Goal: Task Accomplishment & Management: Manage account settings

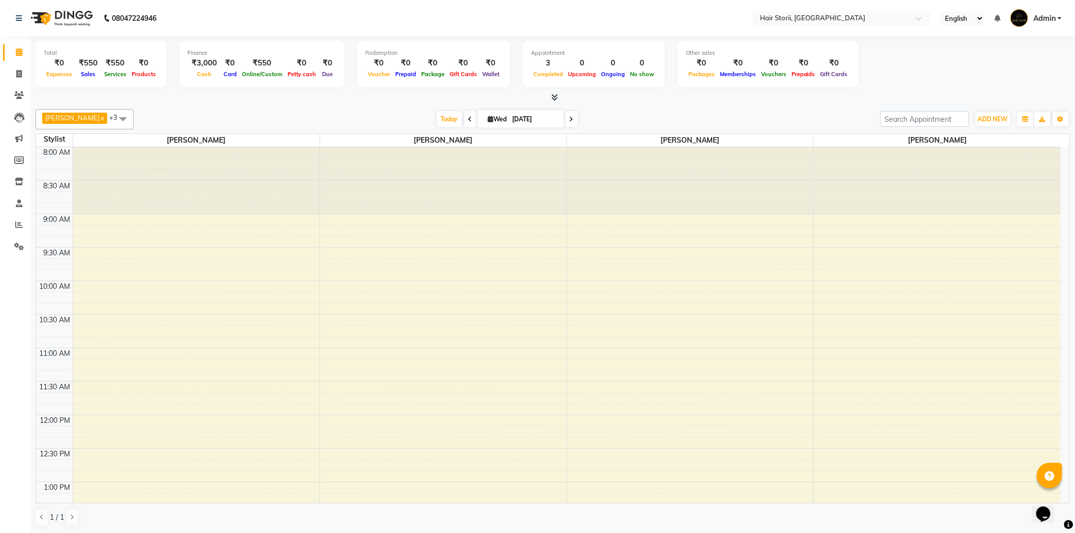
click at [471, 152] on div at bounding box center [443, 180] width 246 height 67
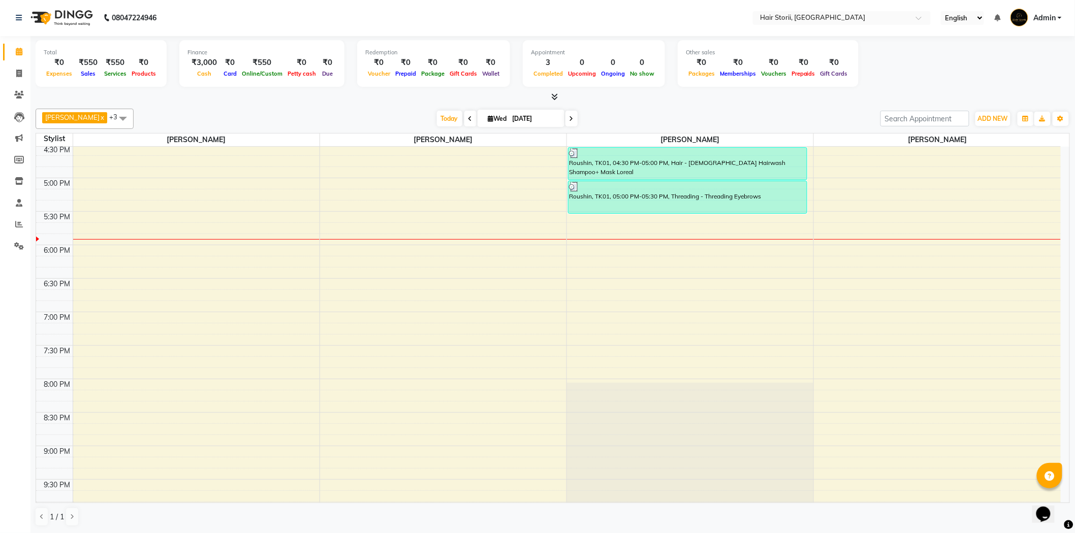
scroll to position [552, 0]
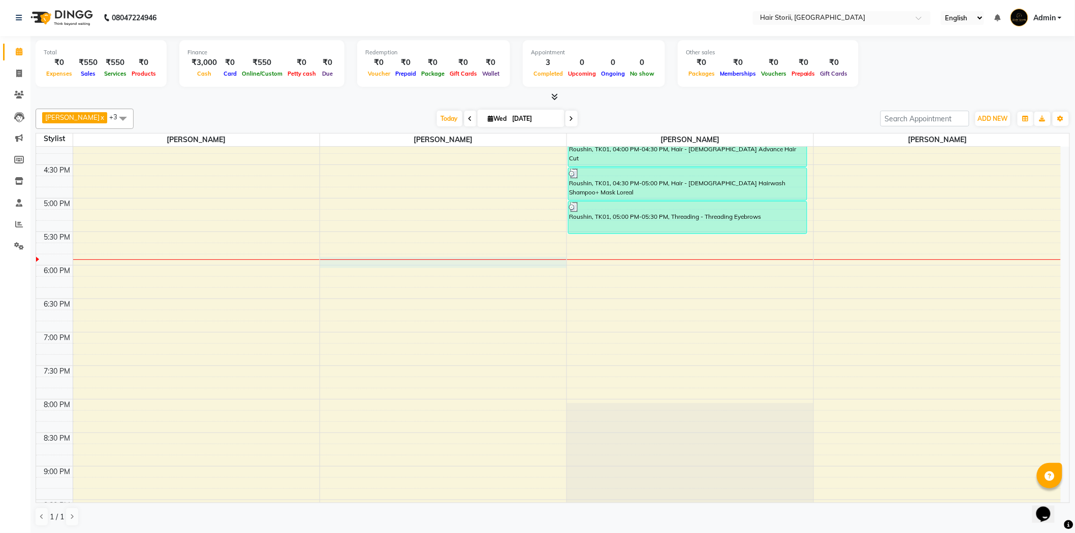
click at [499, 265] on div "8:00 AM 8:30 AM 9:00 AM 9:30 AM 10:00 AM 10:30 AM 11:00 AM 11:30 AM 12:00 PM 12…" at bounding box center [548, 131] width 1024 height 1072
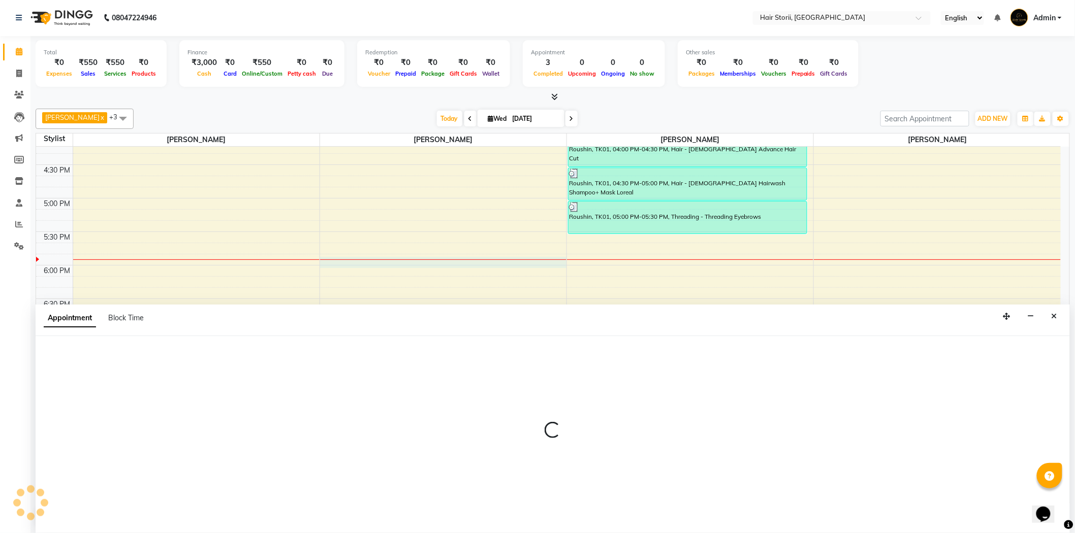
select select "51423"
select select "tentative"
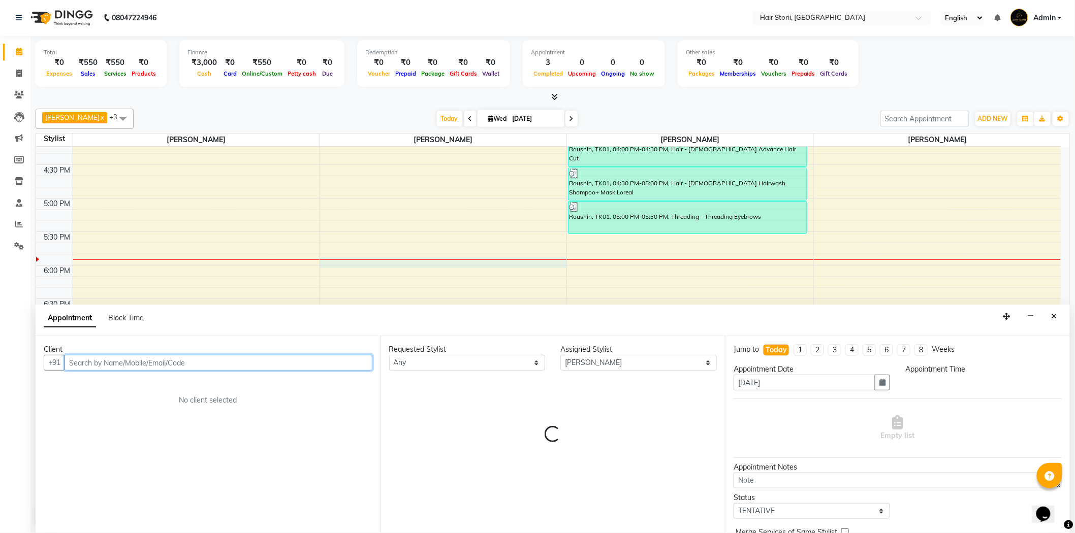
select select "1065"
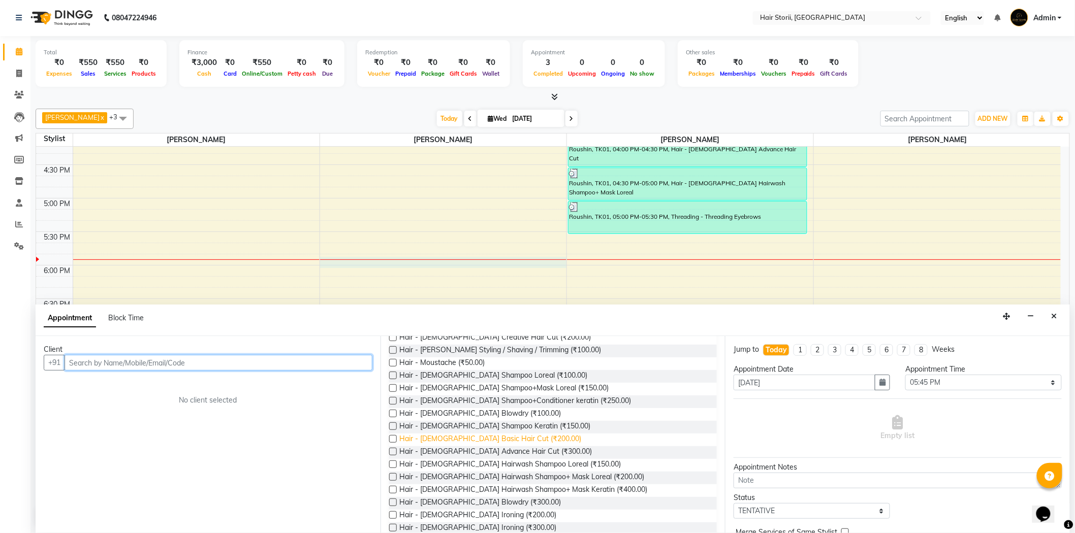
scroll to position [113, 0]
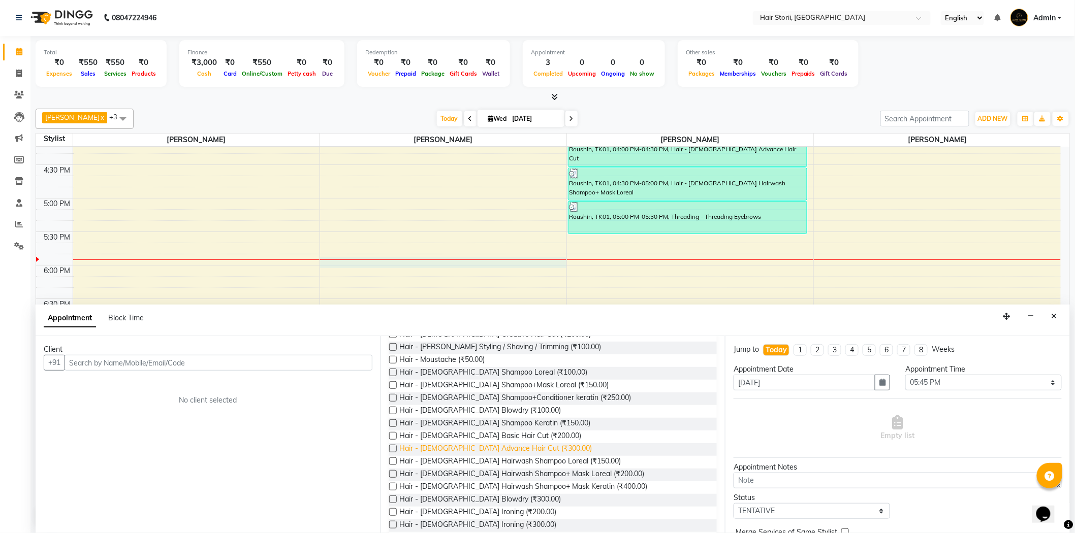
click at [480, 450] on span "Hair - [DEMOGRAPHIC_DATA] Advance Hair Cut (₹300.00)" at bounding box center [496, 449] width 193 height 13
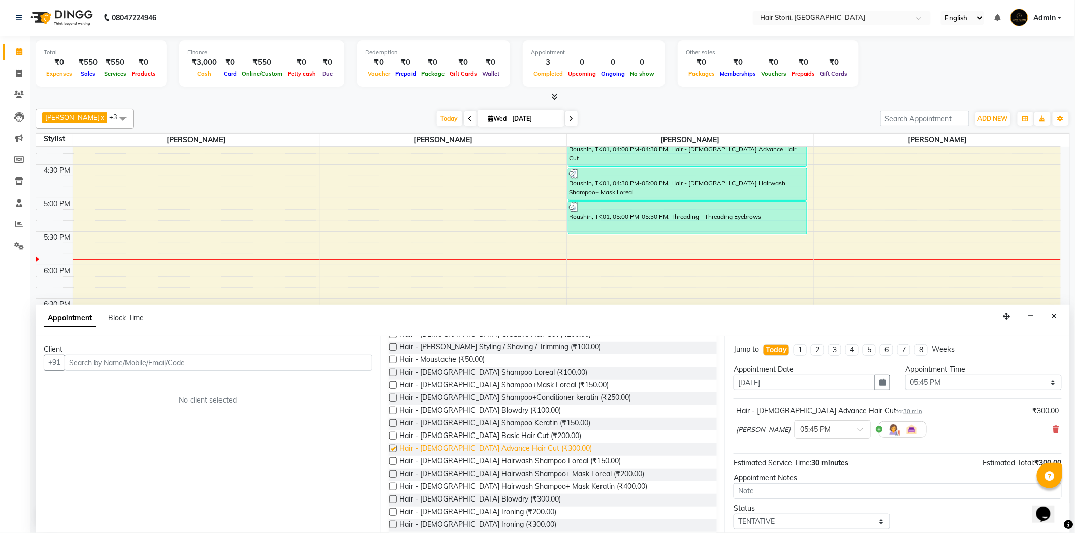
checkbox input "false"
click at [490, 473] on span "Hair - [DEMOGRAPHIC_DATA] Hairwash Shampoo+ Mask Loreal (₹200.00)" at bounding box center [522, 475] width 245 height 13
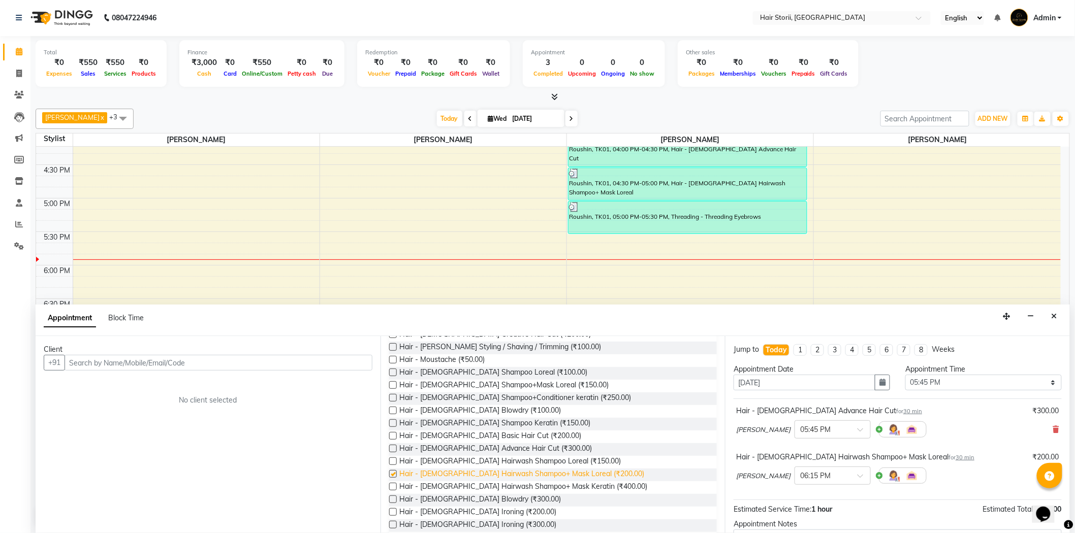
checkbox input "false"
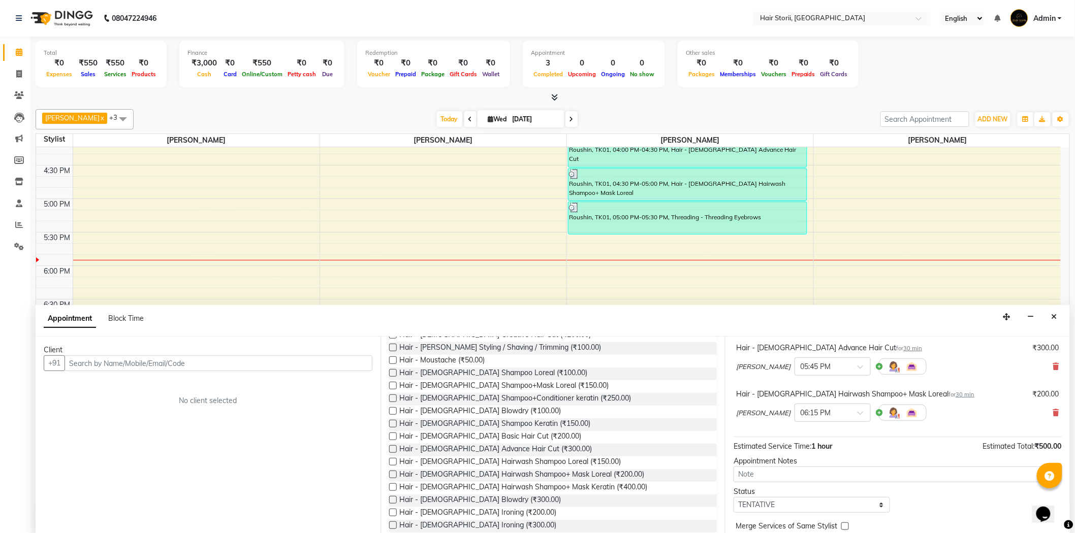
scroll to position [108, 0]
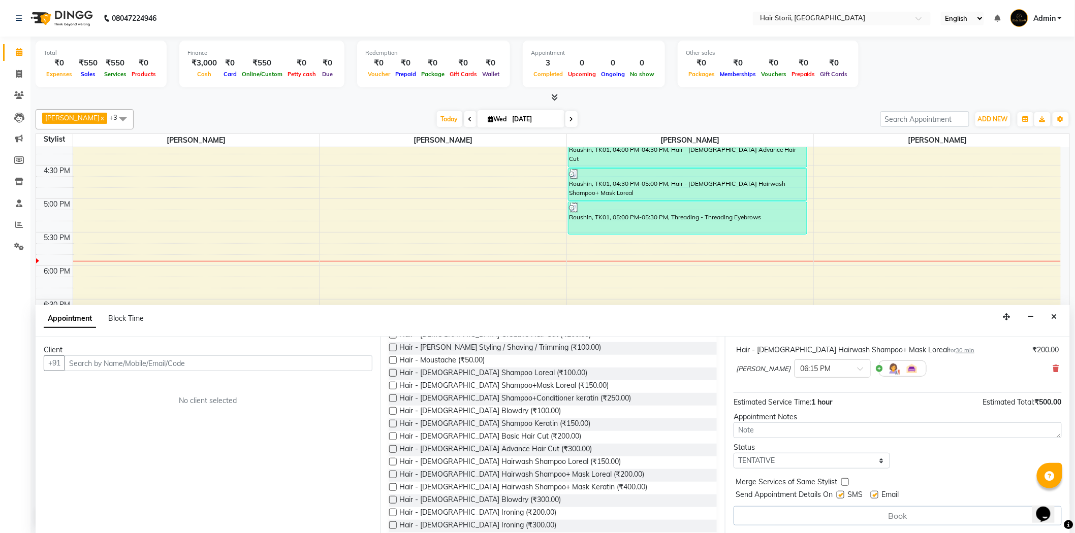
click at [875, 495] on label at bounding box center [875, 495] width 8 height 8
click at [875, 495] on input "checkbox" at bounding box center [874, 496] width 7 height 7
checkbox input "false"
click at [334, 368] on input "text" at bounding box center [219, 364] width 308 height 16
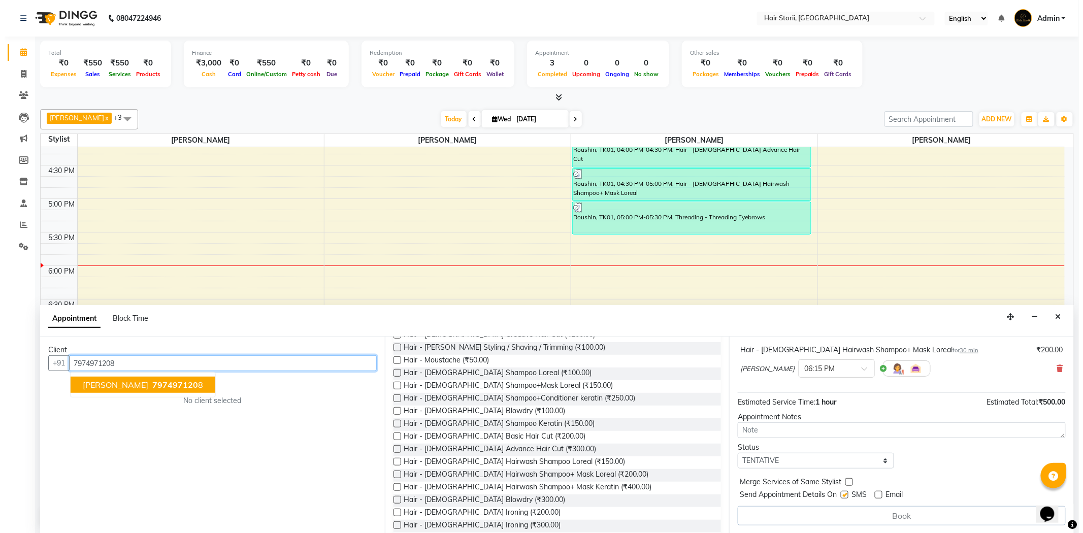
scroll to position [107, 0]
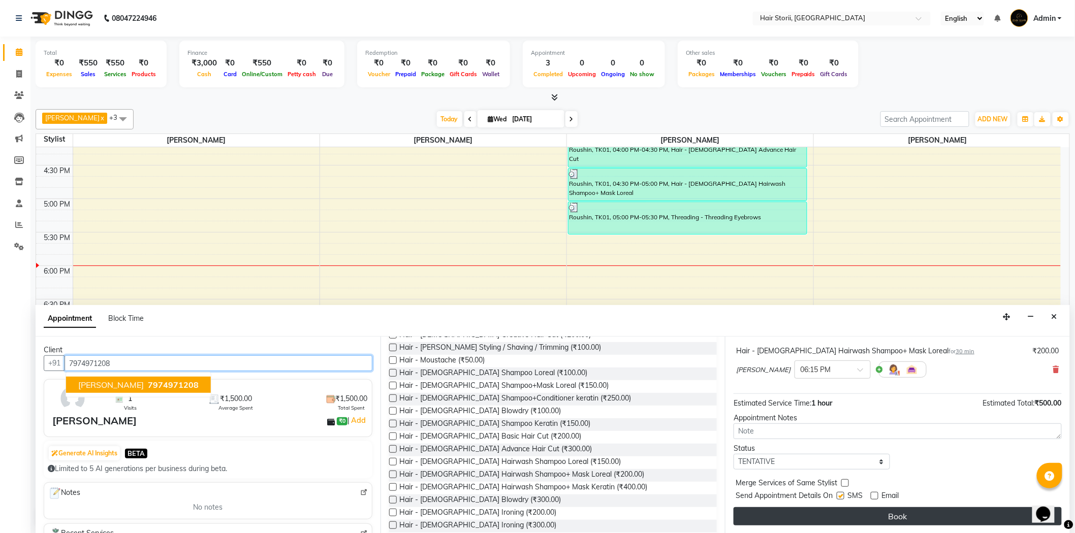
type input "7974971208"
click at [807, 515] on button "Book" at bounding box center [897, 516] width 328 height 18
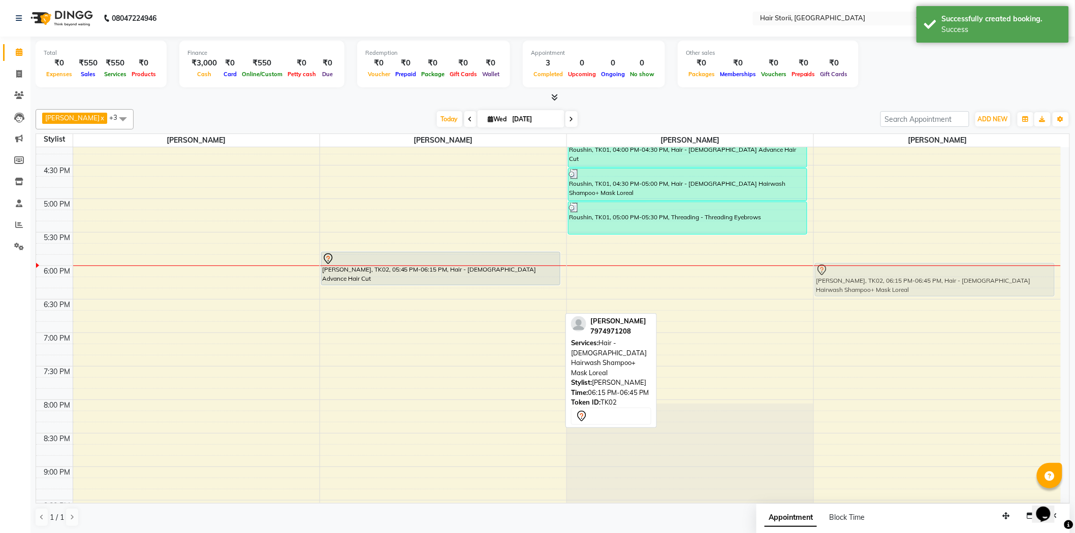
drag, startPoint x: 526, startPoint y: 304, endPoint x: 992, endPoint y: 283, distance: 466.2
click at [992, 283] on tr "[PERSON_NAME], TK02, 05:45 PM-06:15 PM, Hair - [DEMOGRAPHIC_DATA] Advance Hair …" at bounding box center [548, 132] width 1024 height 1072
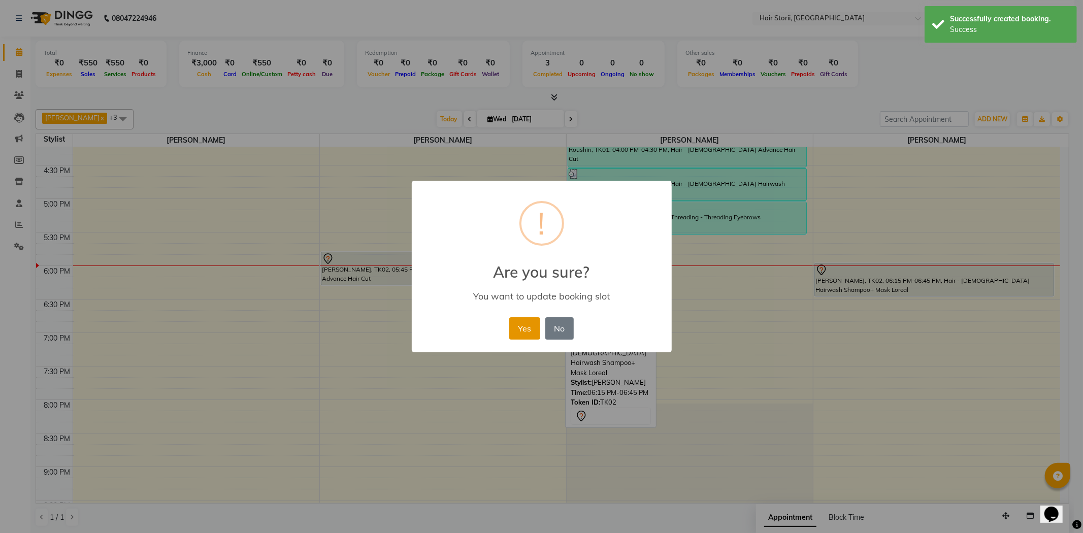
click at [526, 328] on button "Yes" at bounding box center [524, 328] width 31 height 22
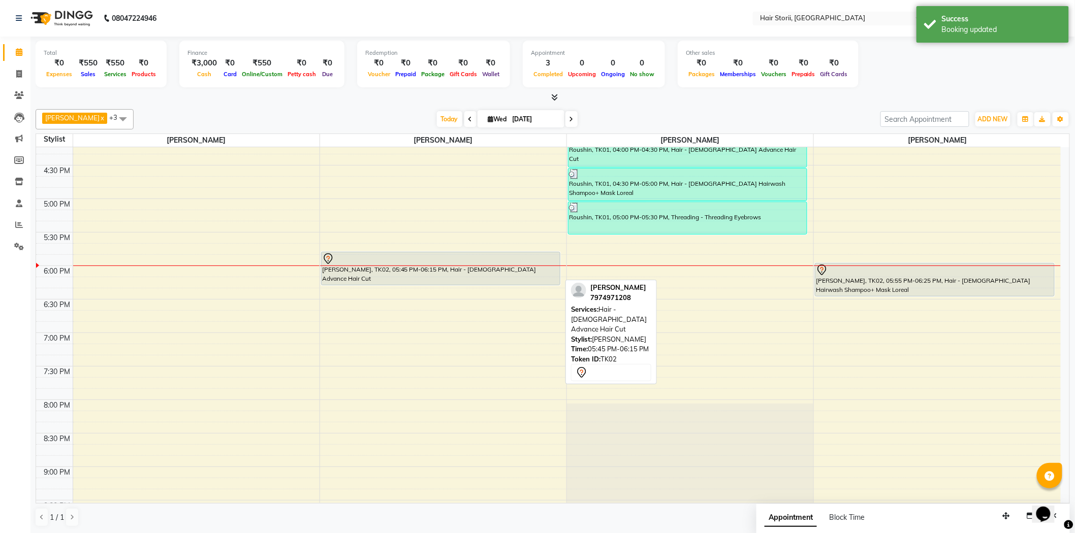
click at [536, 273] on div "[PERSON_NAME], TK02, 05:45 PM-06:15 PM, Hair - [DEMOGRAPHIC_DATA] Advance Hair …" at bounding box center [441, 268] width 238 height 33
click at [537, 275] on div "[PERSON_NAME], TK02, 05:45 PM-06:15 PM, Hair - [DEMOGRAPHIC_DATA] Advance Hair …" at bounding box center [441, 268] width 238 height 33
select select "7"
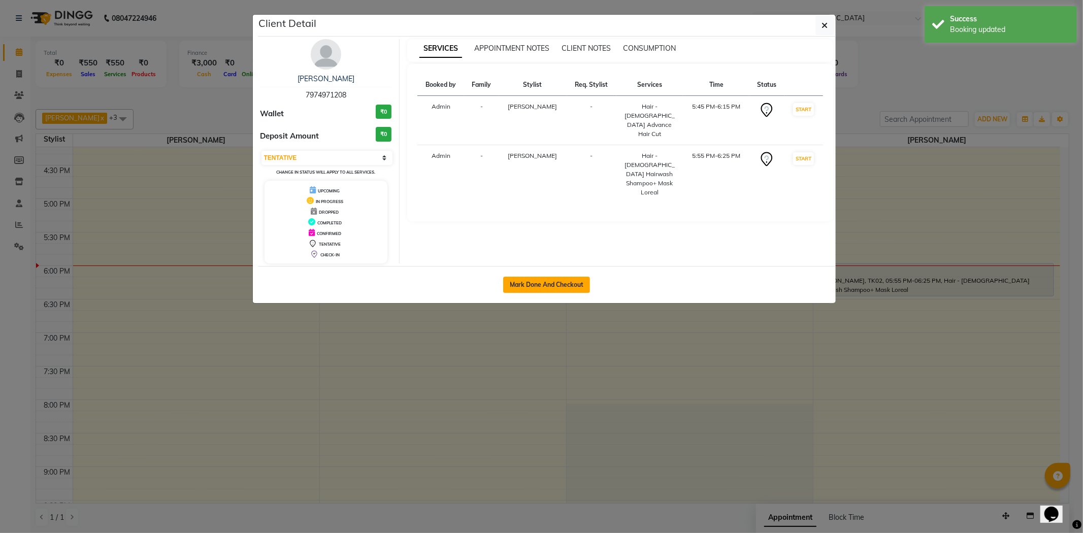
click at [543, 284] on button "Mark Done And Checkout" at bounding box center [546, 285] width 87 height 16
select select "service"
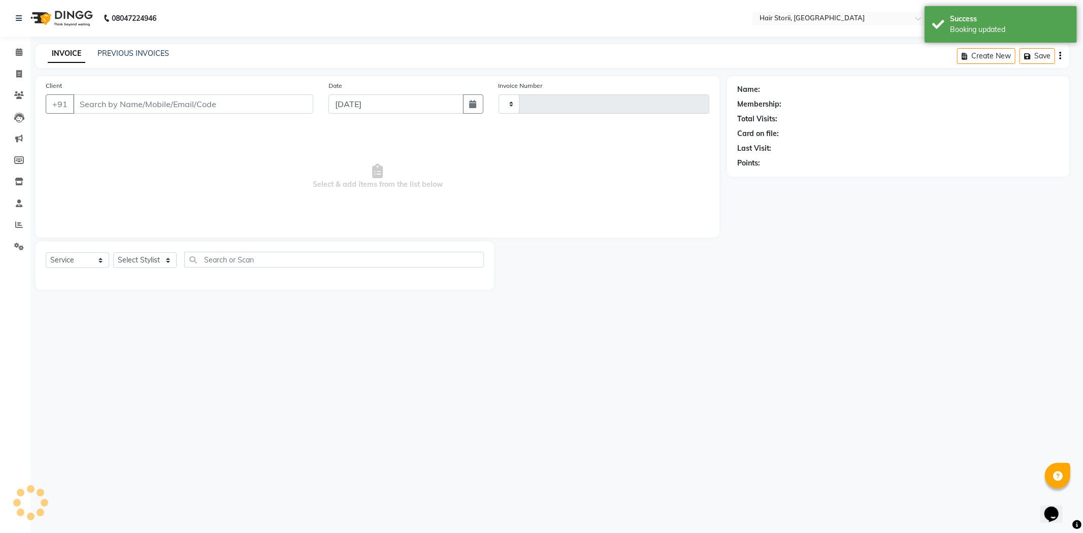
type input "1985"
select select "6638"
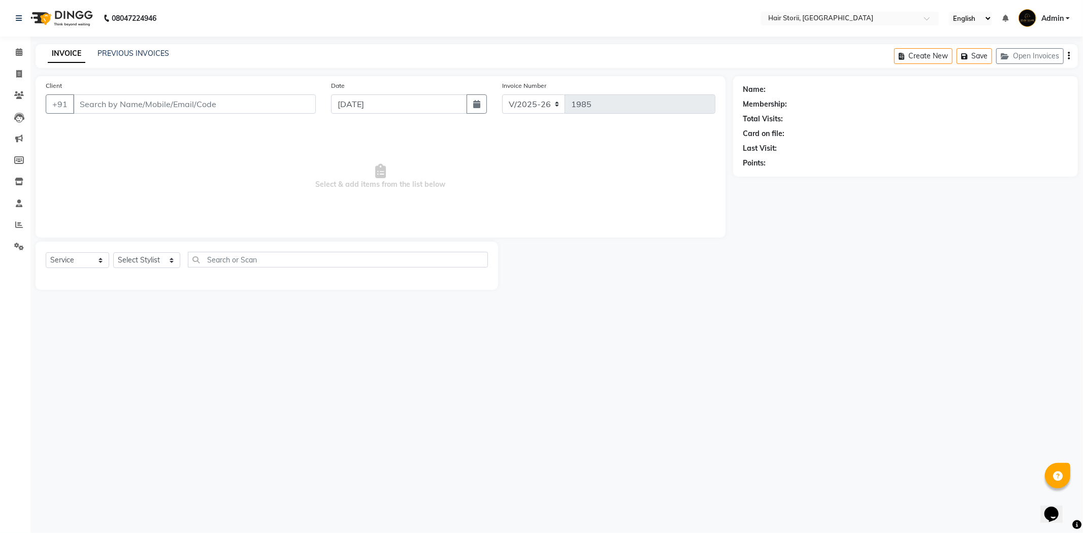
type input "7974971208"
select select "51423"
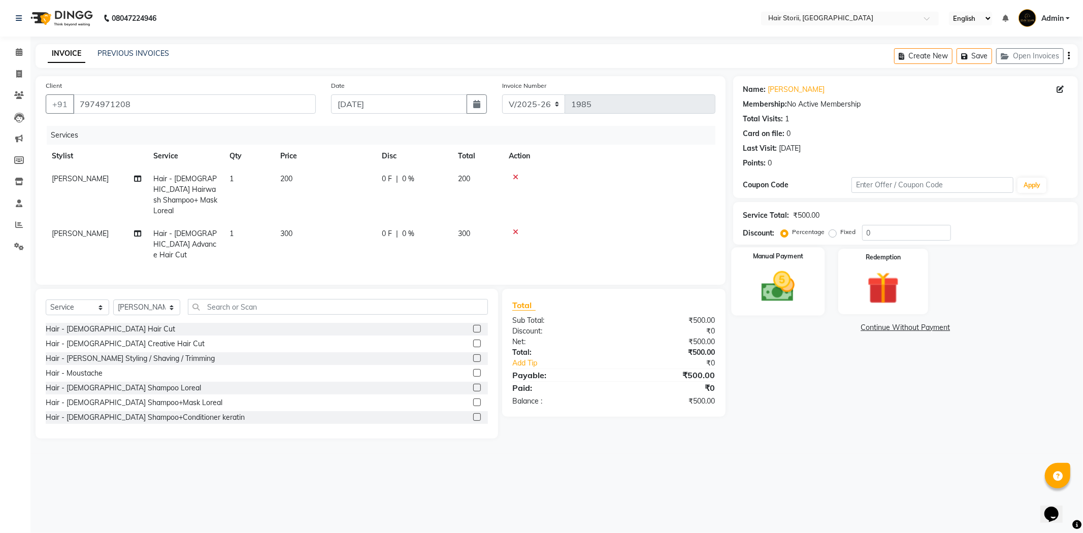
click at [779, 284] on img at bounding box center [778, 287] width 54 height 39
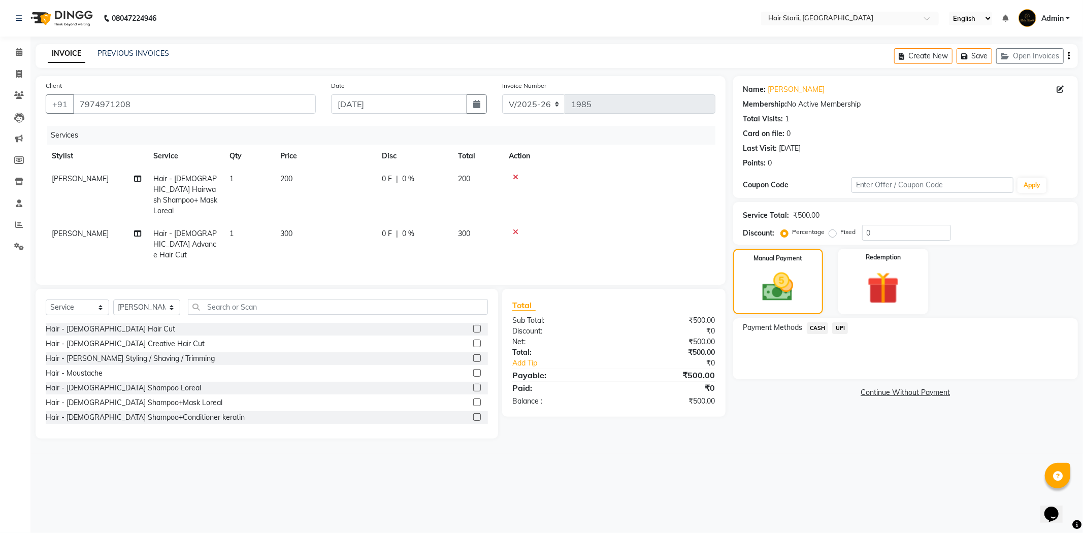
click at [840, 328] on span "UPI" at bounding box center [840, 329] width 16 height 12
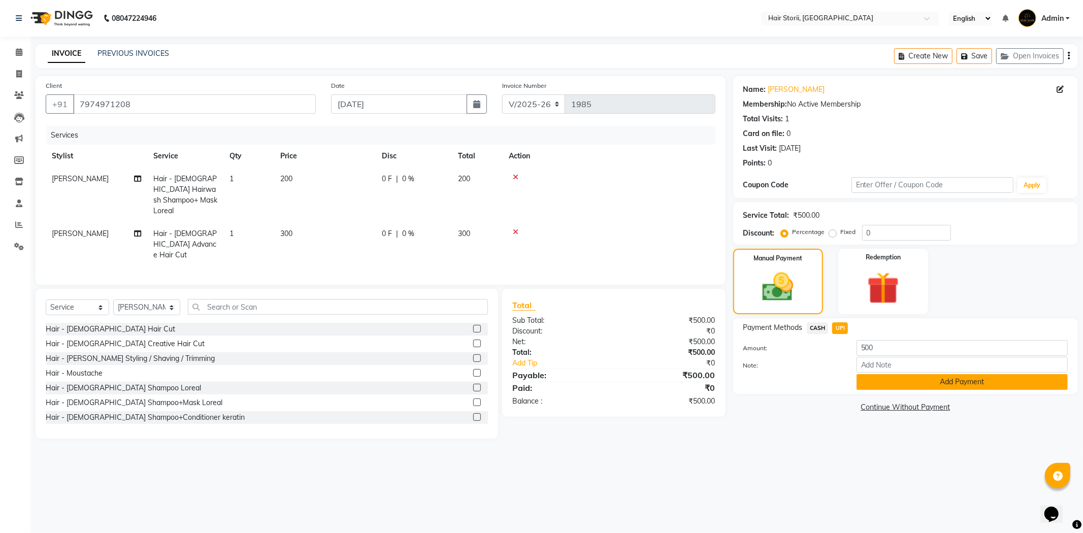
click at [890, 387] on button "Add Payment" at bounding box center [962, 382] width 211 height 16
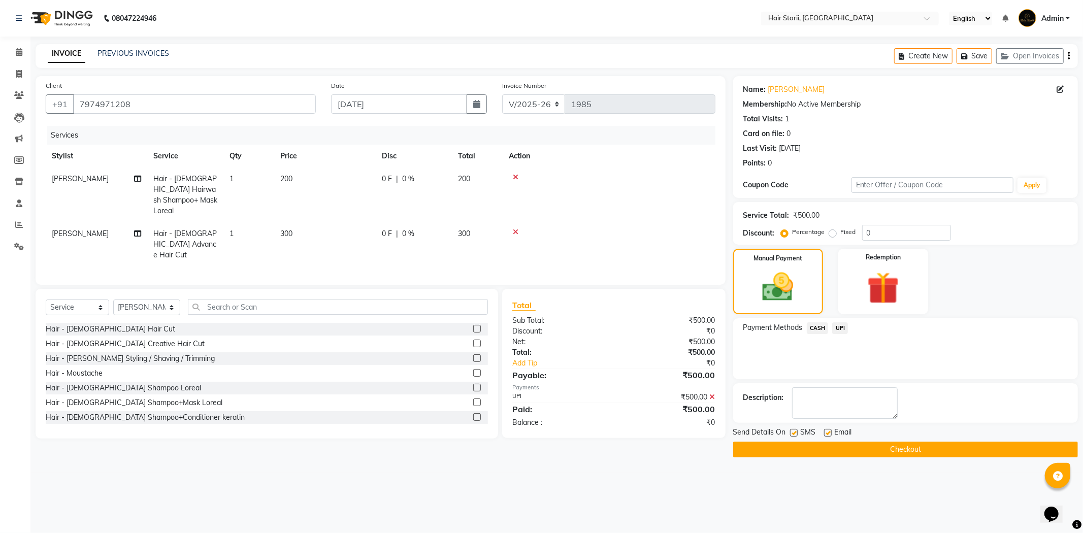
click at [826, 432] on label at bounding box center [828, 433] width 8 height 8
click at [826, 432] on input "checkbox" at bounding box center [827, 433] width 7 height 7
checkbox input "false"
click at [866, 455] on button "Checkout" at bounding box center [905, 450] width 345 height 16
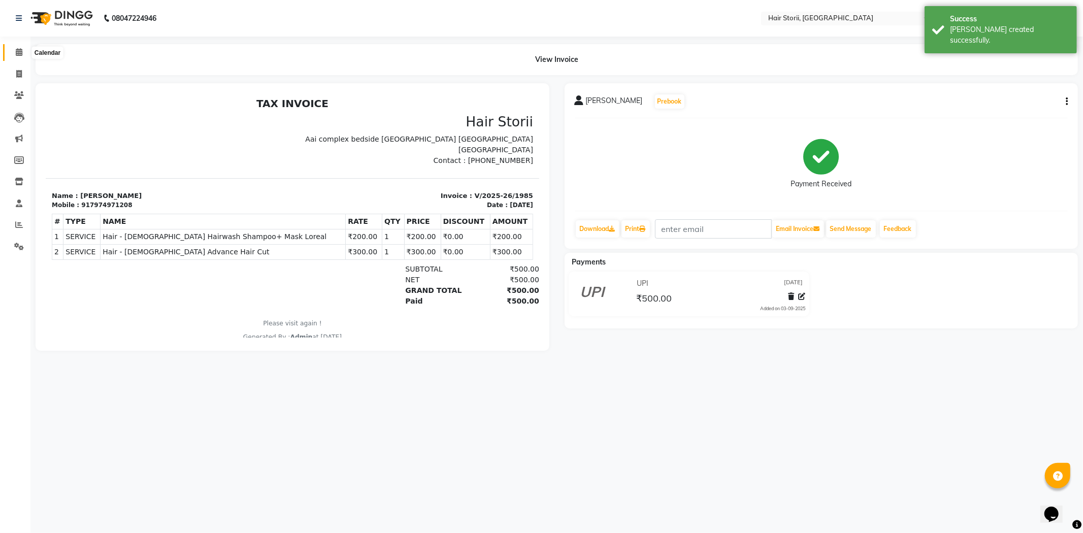
click at [22, 54] on span at bounding box center [19, 53] width 18 height 12
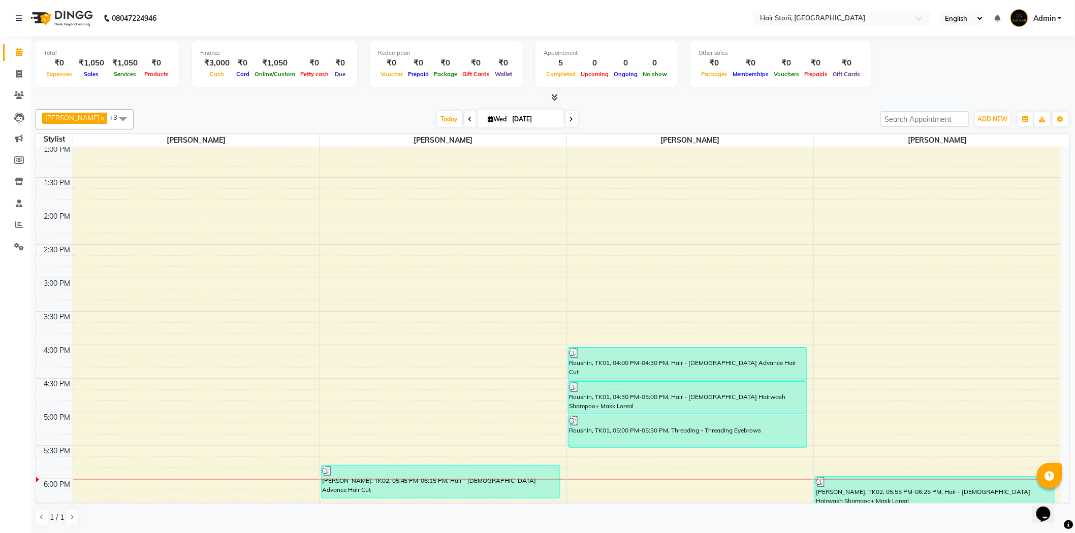
scroll to position [505, 0]
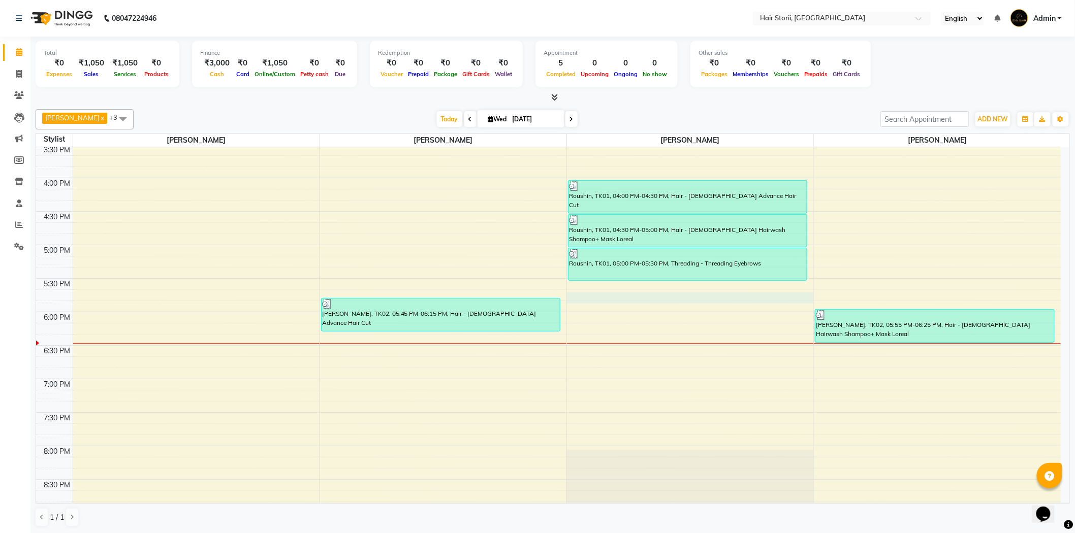
click at [591, 295] on div "8:00 AM 8:30 AM 9:00 AM 9:30 AM 10:00 AM 10:30 AM 11:00 AM 11:30 AM 12:00 PM 12…" at bounding box center [548, 178] width 1024 height 1072
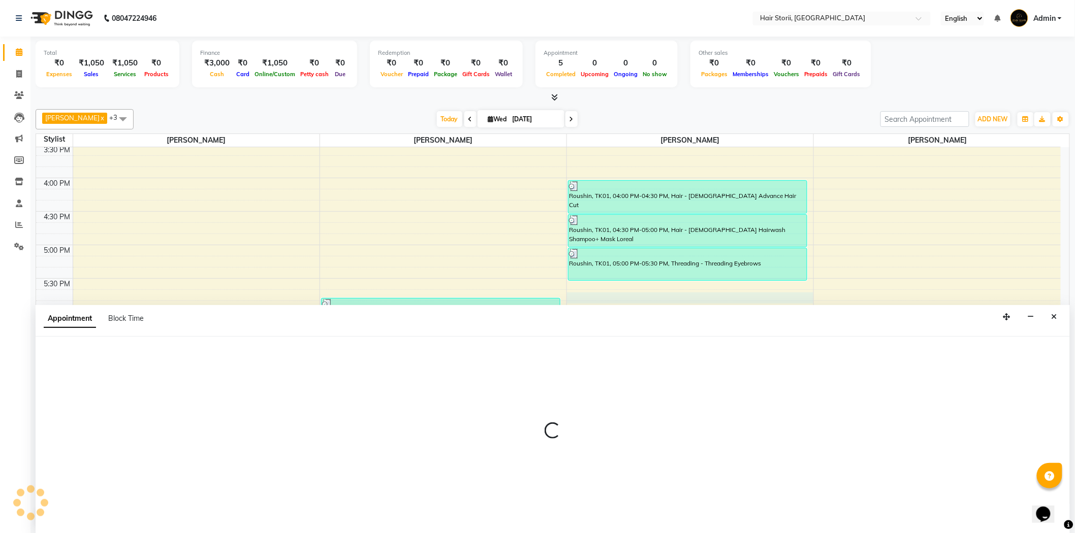
scroll to position [1, 0]
select select "51424"
select select "1065"
select select "tentative"
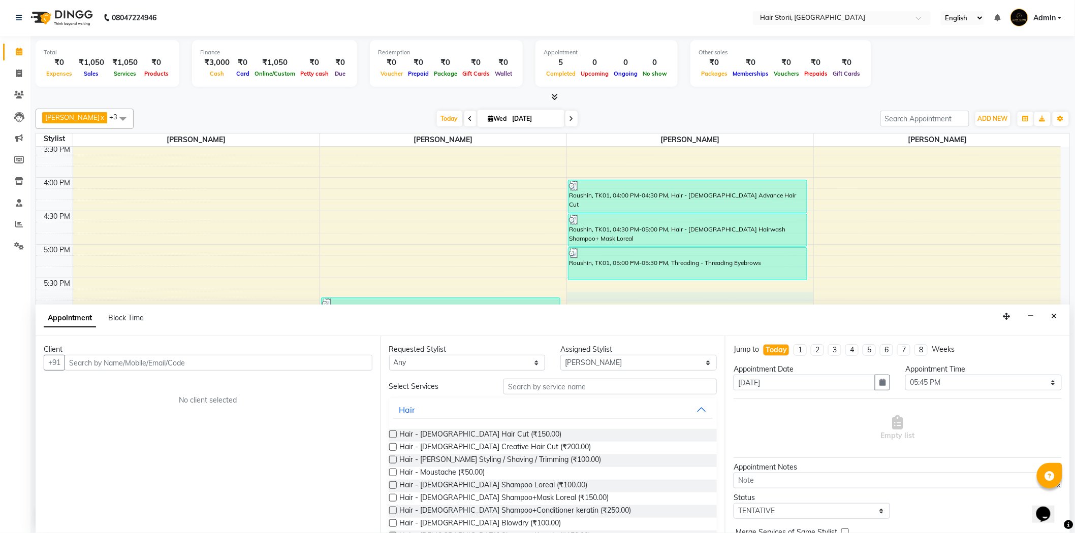
click at [143, 361] on input "text" at bounding box center [219, 363] width 308 height 16
type input "9"
type input "8989664427"
click at [355, 361] on span "Add Client" at bounding box center [351, 362] width 34 height 9
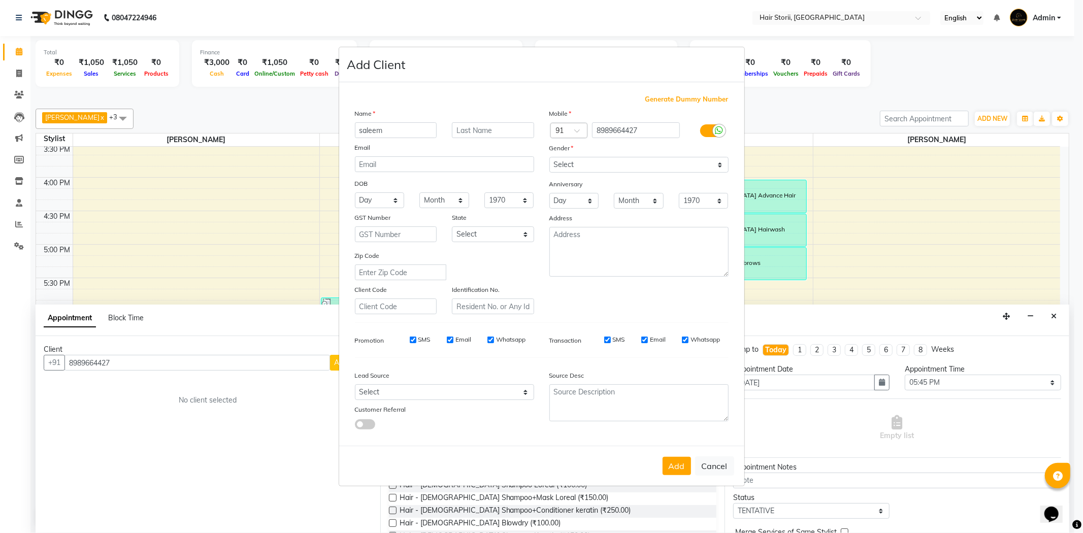
type input "saleem"
click at [498, 134] on input "text" at bounding box center [493, 130] width 82 height 16
type input "khan"
click at [717, 162] on select "Select [DEMOGRAPHIC_DATA] [DEMOGRAPHIC_DATA] Other Prefer Not To Say" at bounding box center [639, 165] width 179 height 16
select select "[DEMOGRAPHIC_DATA]"
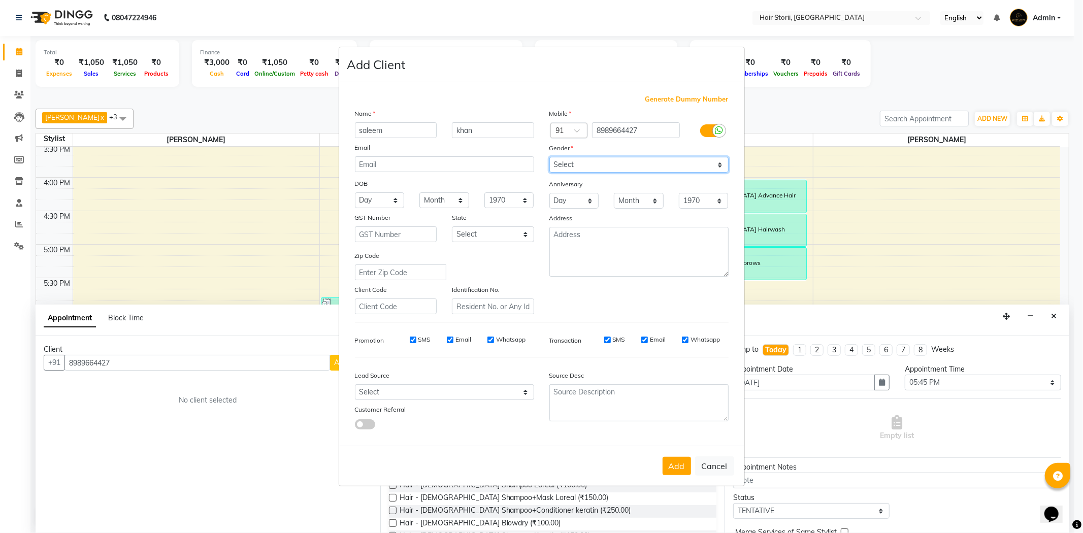
click at [550, 157] on select "Select [DEMOGRAPHIC_DATA] [DEMOGRAPHIC_DATA] Other Prefer Not To Say" at bounding box center [639, 165] width 179 height 16
click at [685, 337] on input "Whatsapp" at bounding box center [685, 340] width 7 height 7
checkbox input "false"
click at [642, 342] on input "Email" at bounding box center [645, 340] width 7 height 7
checkbox input "false"
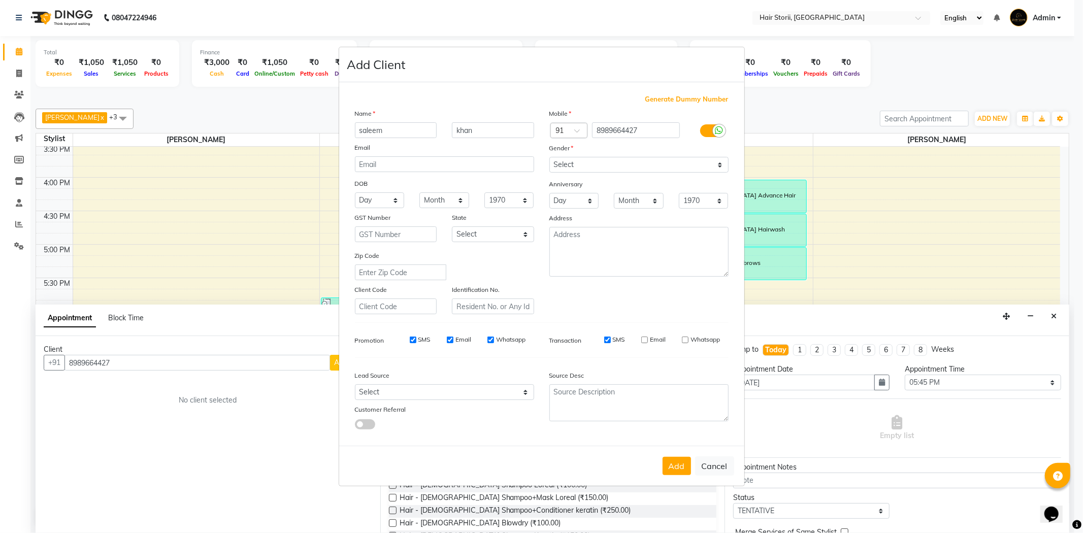
click at [492, 342] on input "Whatsapp" at bounding box center [491, 340] width 7 height 7
checkbox input "false"
click at [447, 342] on input "Email" at bounding box center [450, 340] width 7 height 7
checkbox input "false"
click at [412, 340] on input "SMS" at bounding box center [413, 340] width 7 height 7
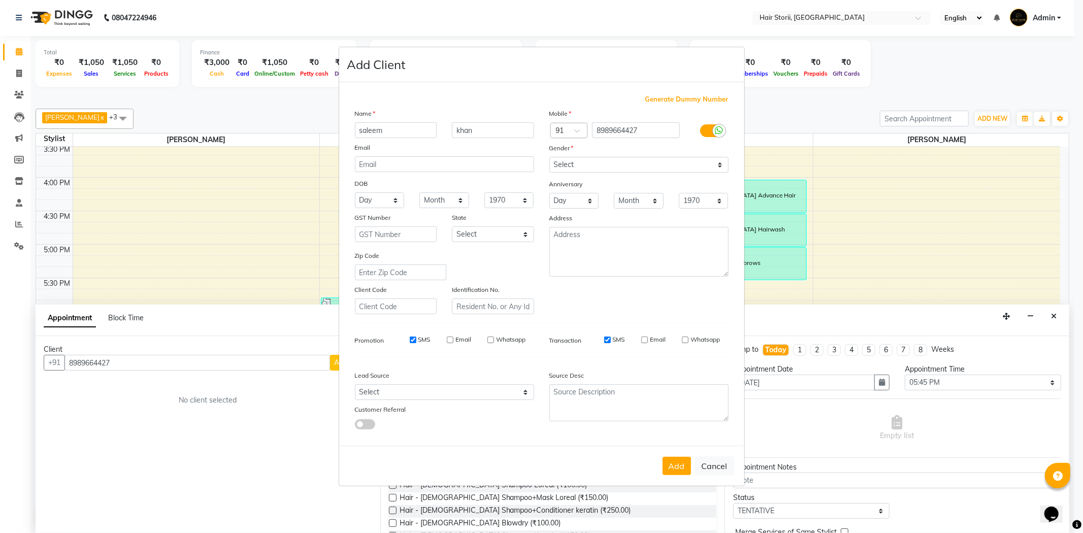
checkbox input "false"
click at [671, 467] on button "Add" at bounding box center [677, 466] width 28 height 18
select select
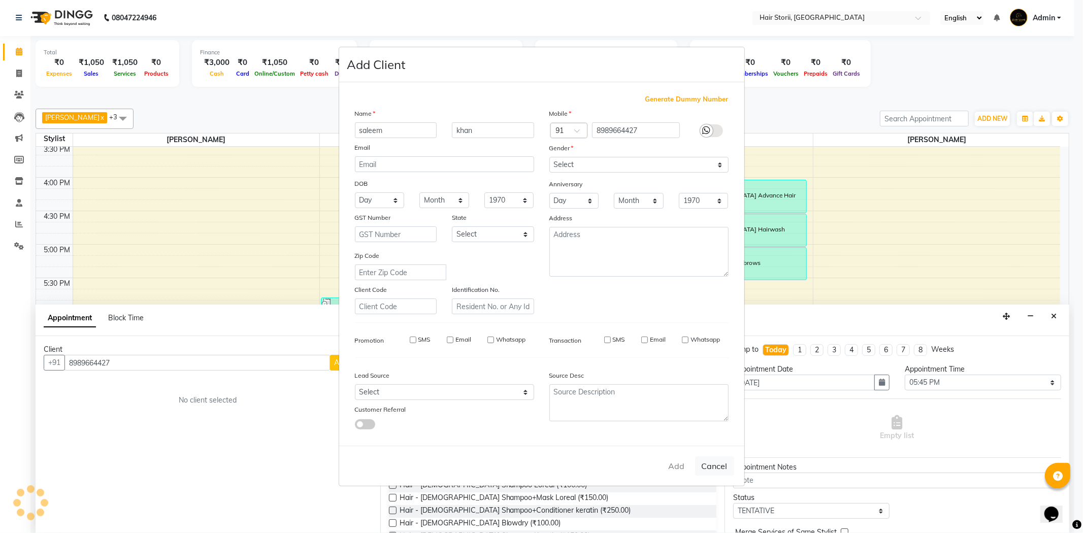
select select
checkbox input "false"
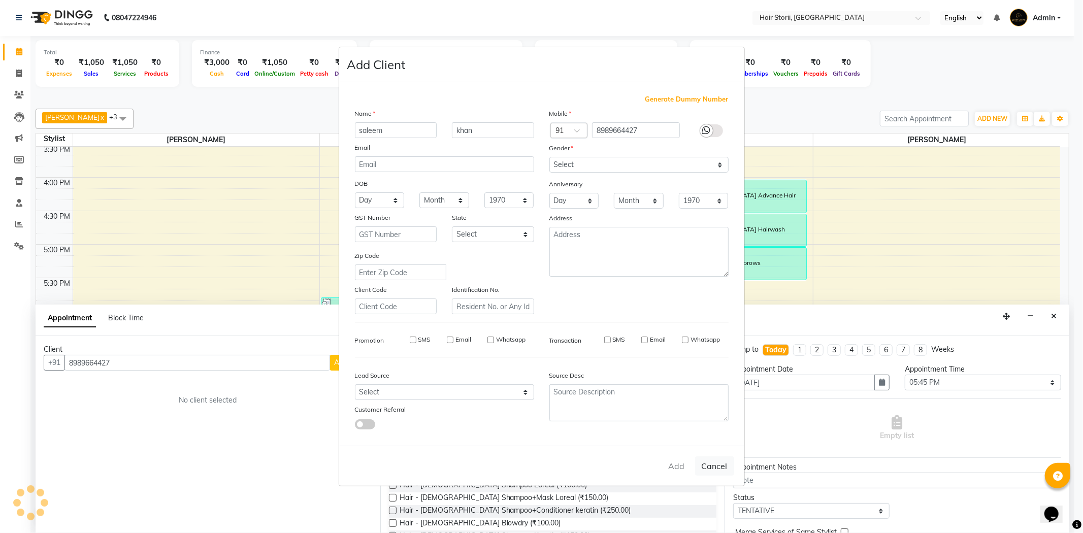
checkbox input "false"
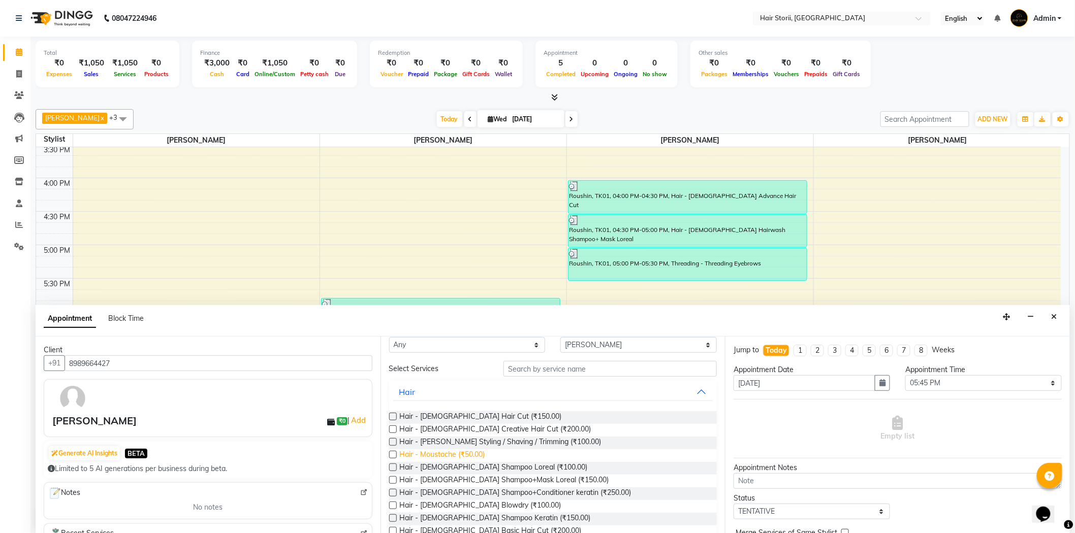
scroll to position [113, 0]
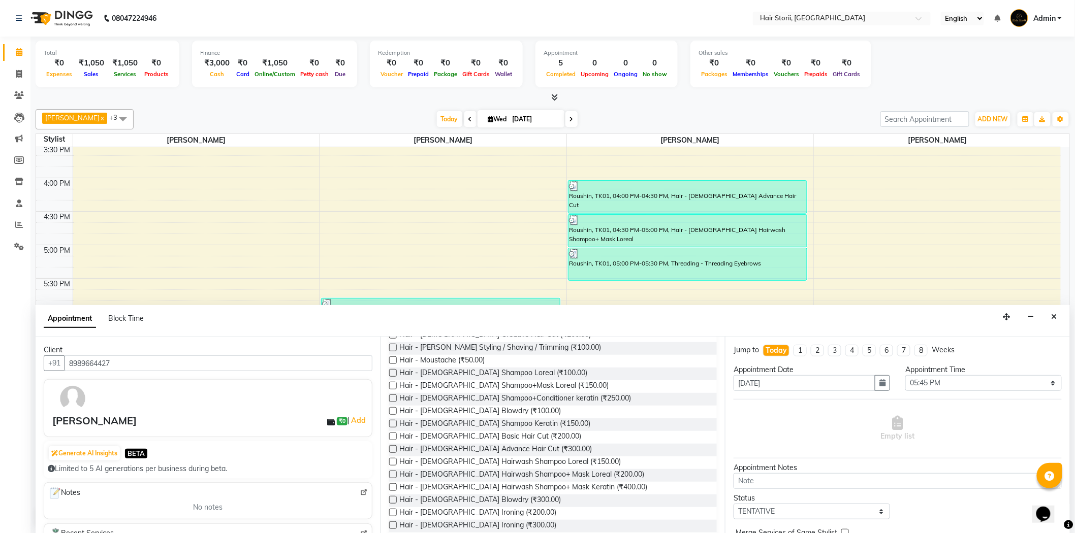
click at [393, 435] on label at bounding box center [393, 437] width 8 height 8
click at [393, 435] on input "checkbox" at bounding box center [392, 437] width 7 height 7
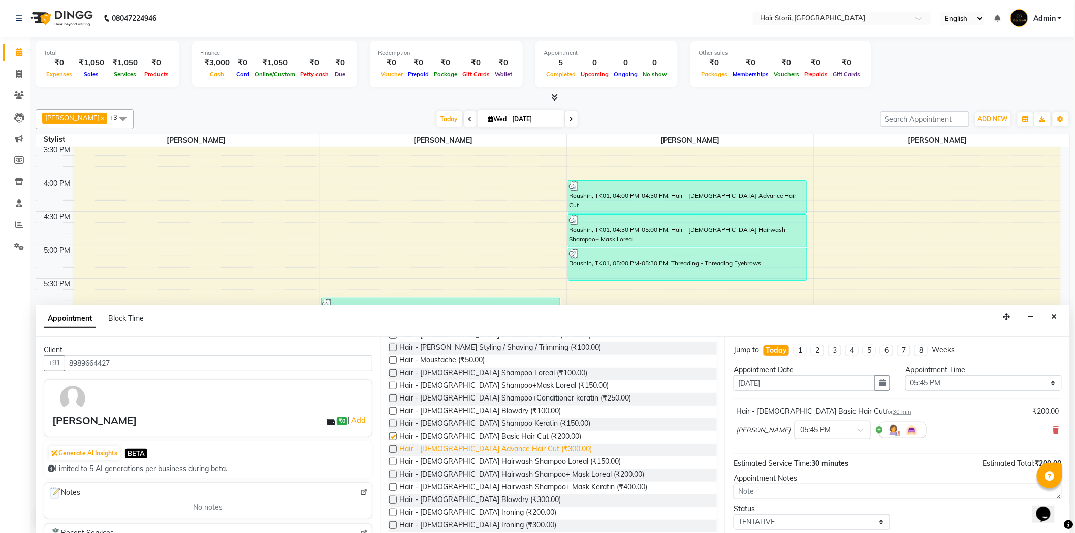
checkbox input "false"
click at [392, 461] on label at bounding box center [393, 462] width 8 height 8
click at [392, 461] on input "checkbox" at bounding box center [392, 463] width 7 height 7
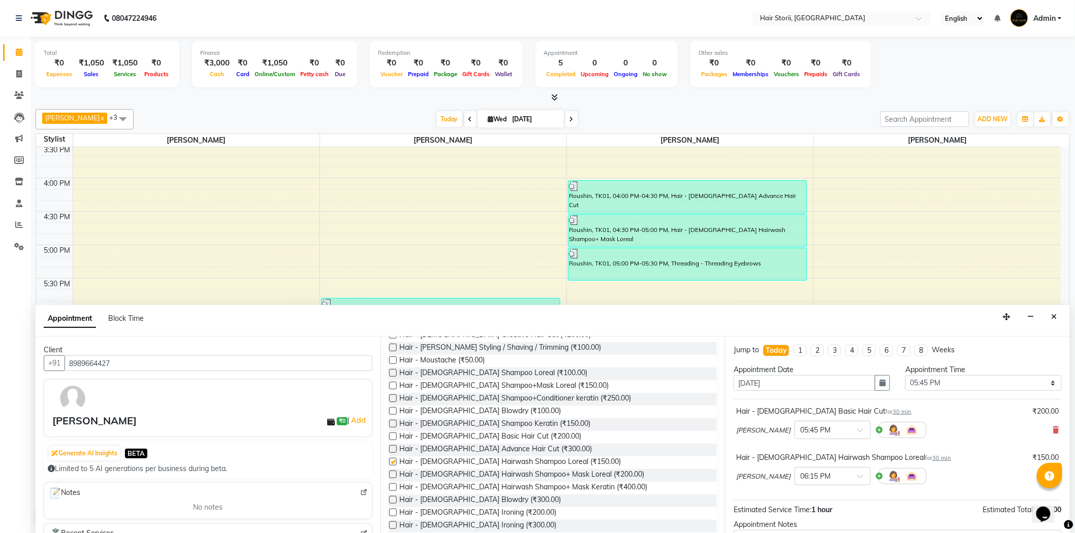
checkbox input "false"
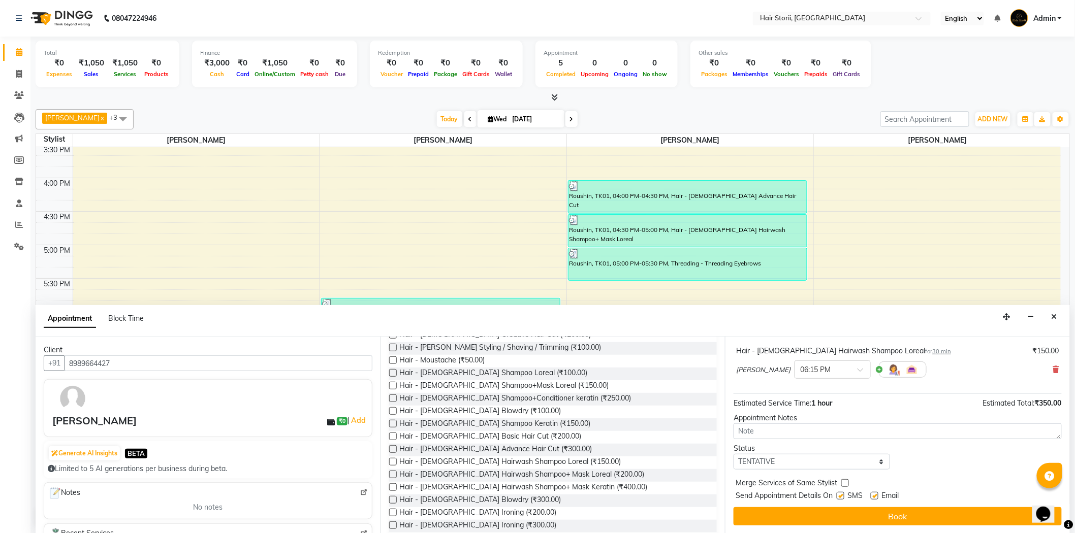
drag, startPoint x: 877, startPoint y: 497, endPoint x: 867, endPoint y: 499, distance: 10.0
click at [876, 497] on label at bounding box center [875, 496] width 8 height 8
click at [876, 497] on input "checkbox" at bounding box center [874, 497] width 7 height 7
checkbox input "false"
click at [840, 496] on label at bounding box center [841, 496] width 8 height 8
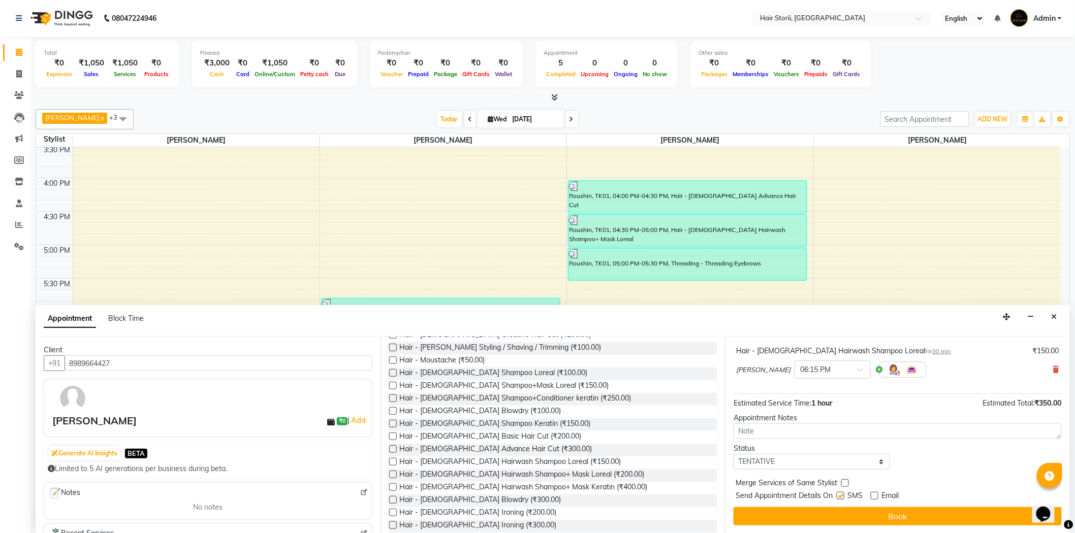
click at [840, 496] on input "checkbox" at bounding box center [840, 497] width 7 height 7
checkbox input "false"
click at [850, 524] on button "Book" at bounding box center [897, 516] width 328 height 18
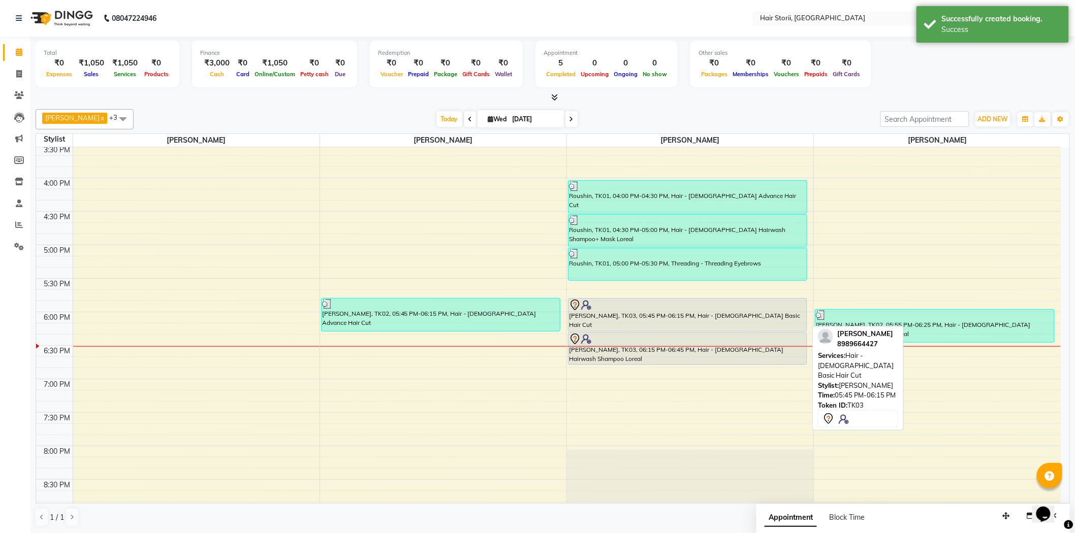
click at [676, 317] on div "[PERSON_NAME], TK03, 05:45 PM-06:15 PM, Hair - [DEMOGRAPHIC_DATA] Basic Hair Cut" at bounding box center [687, 315] width 238 height 33
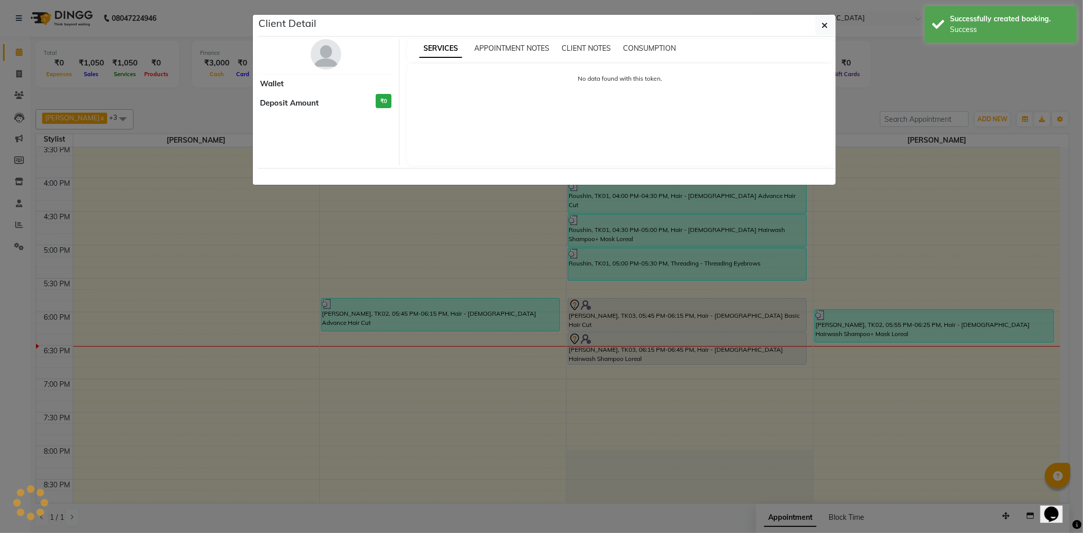
select select "7"
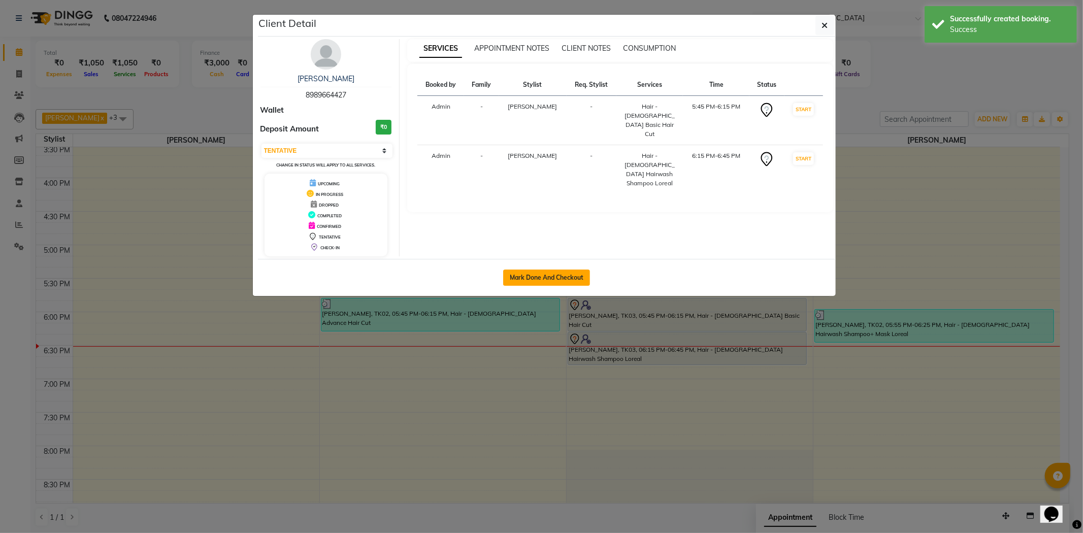
click at [562, 282] on button "Mark Done And Checkout" at bounding box center [546, 278] width 87 height 16
select select "service"
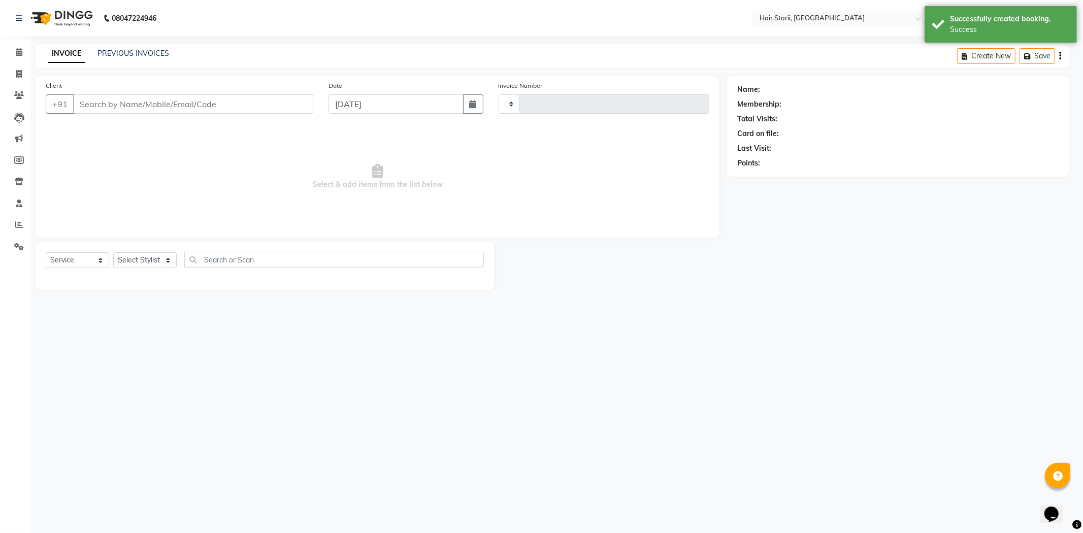
type input "1986"
select select "6638"
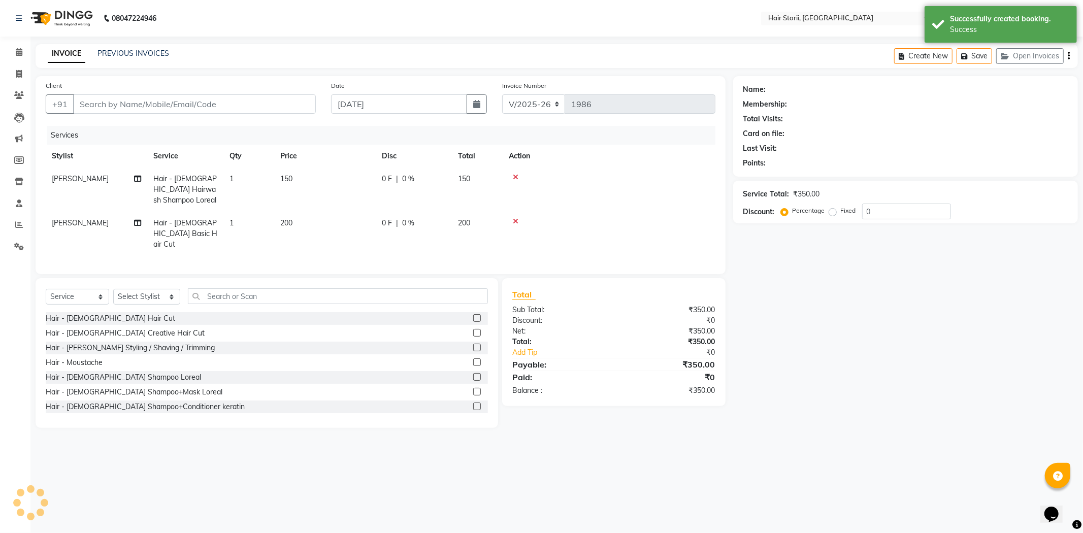
type input "8989664427"
select select "51424"
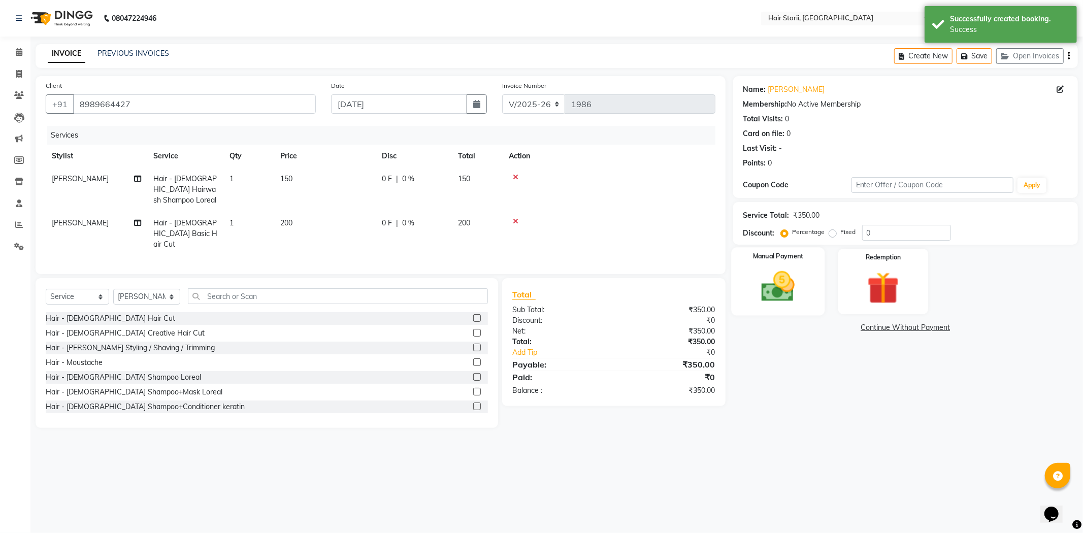
click at [790, 272] on img at bounding box center [778, 287] width 54 height 39
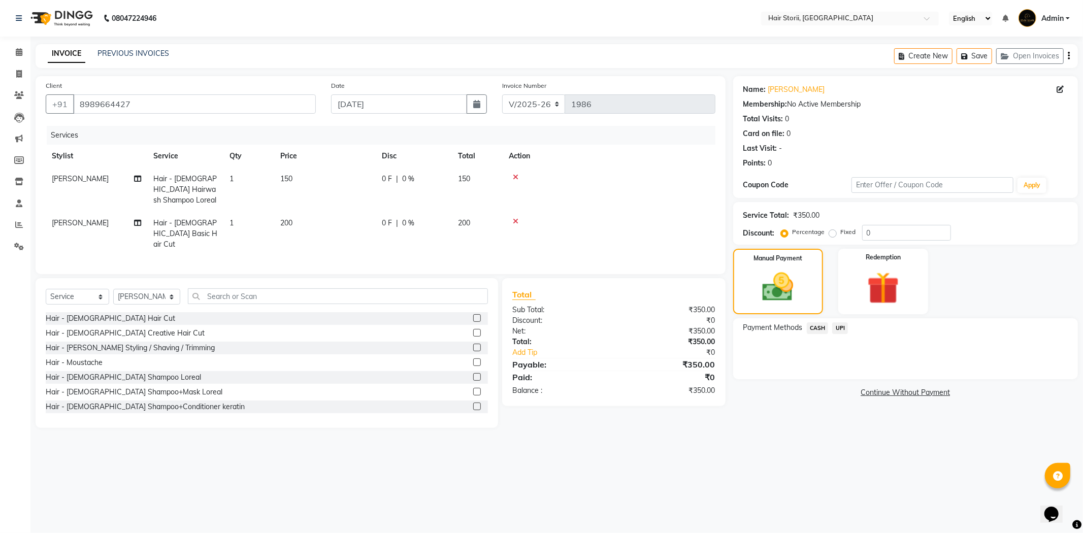
click at [382, 181] on span "0 F" at bounding box center [387, 179] width 10 height 11
select select "51424"
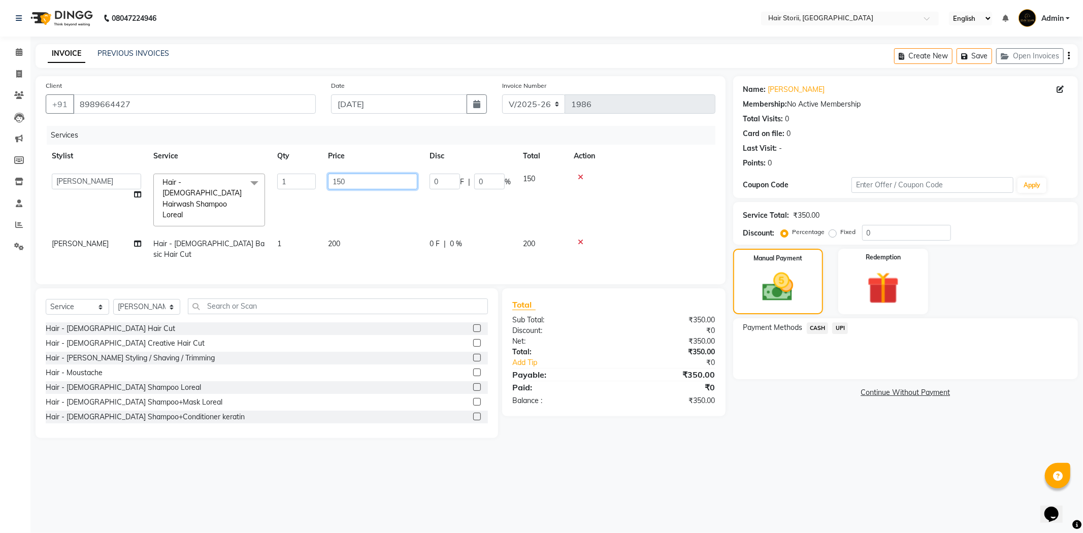
click at [390, 178] on input "150" at bounding box center [372, 182] width 89 height 16
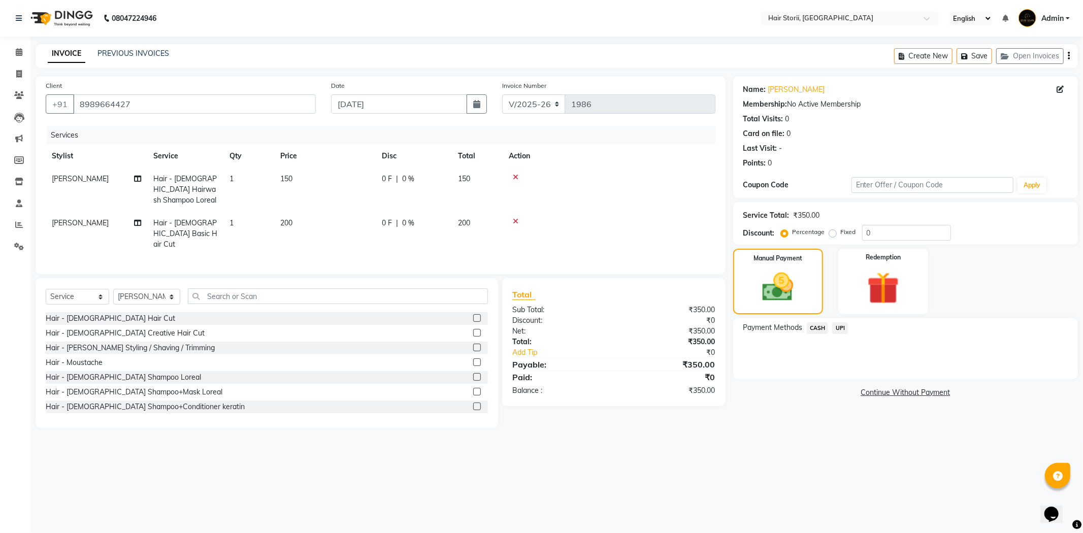
click at [391, 180] on span "0 F" at bounding box center [387, 179] width 10 height 11
select select "51424"
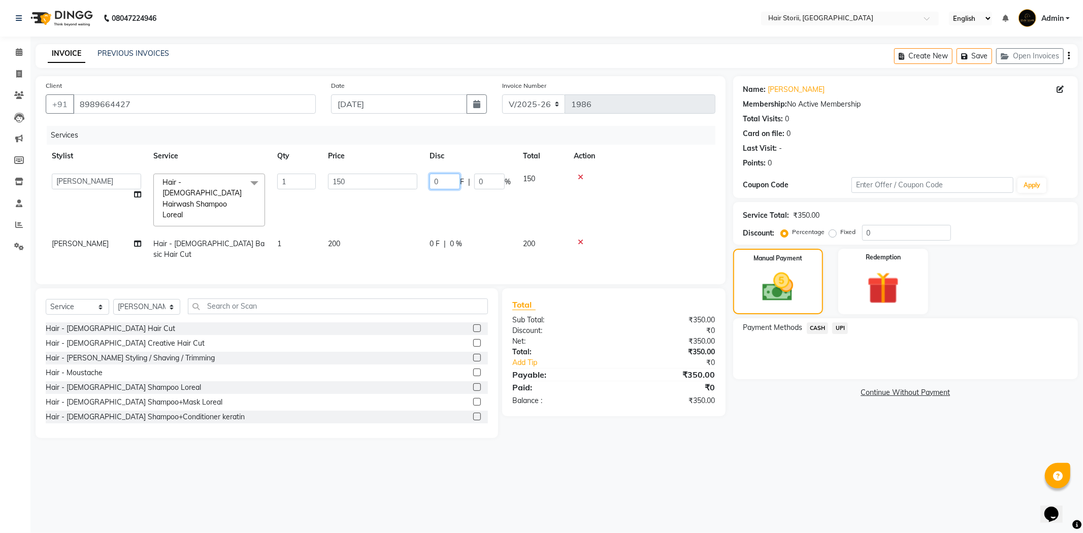
click at [439, 179] on input "0" at bounding box center [445, 182] width 30 height 16
type input "50"
click at [635, 192] on td at bounding box center [642, 200] width 148 height 65
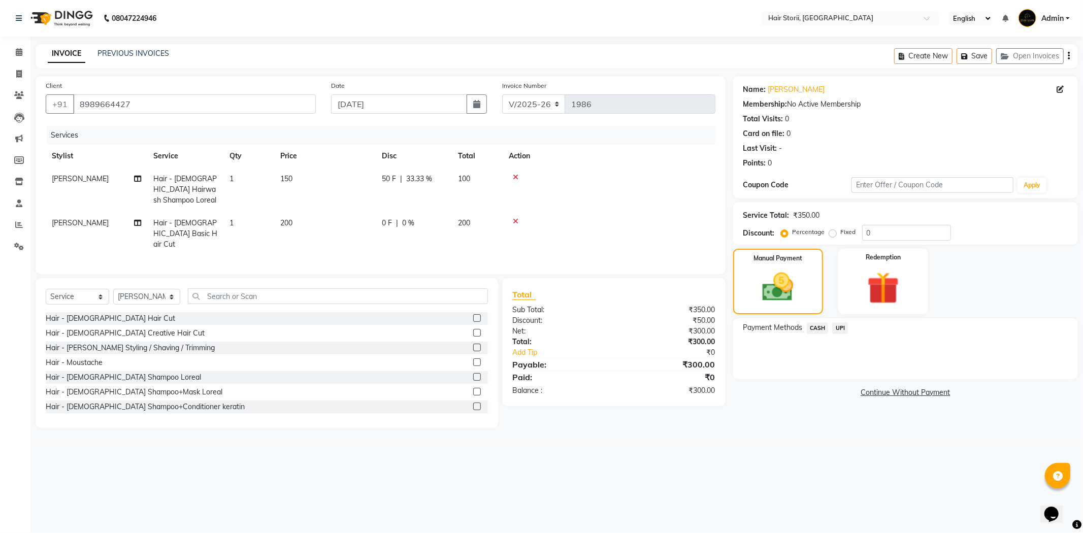
click at [835, 331] on span "UPI" at bounding box center [840, 329] width 16 height 12
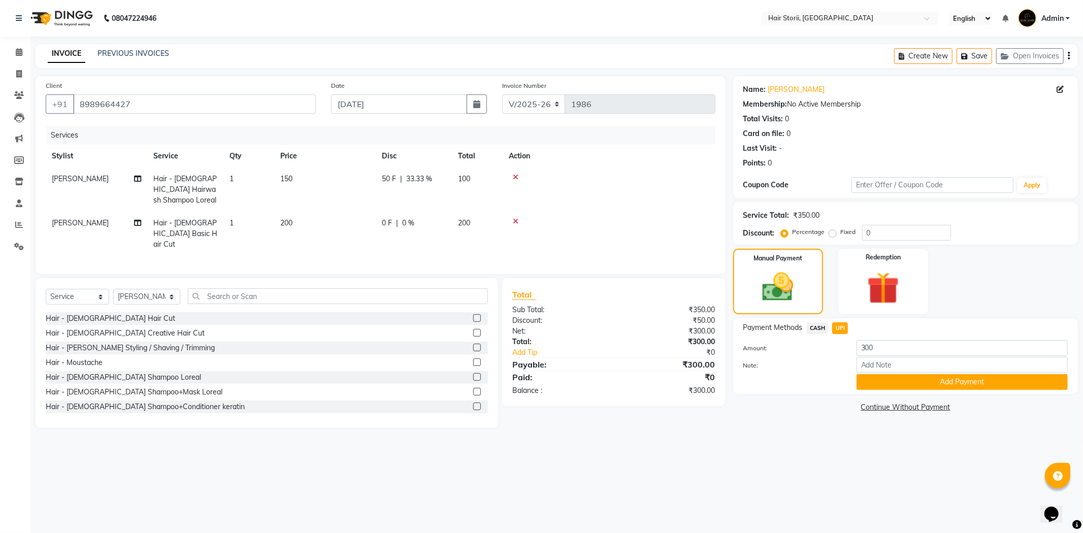
click at [861, 379] on button "Add Payment" at bounding box center [962, 382] width 211 height 16
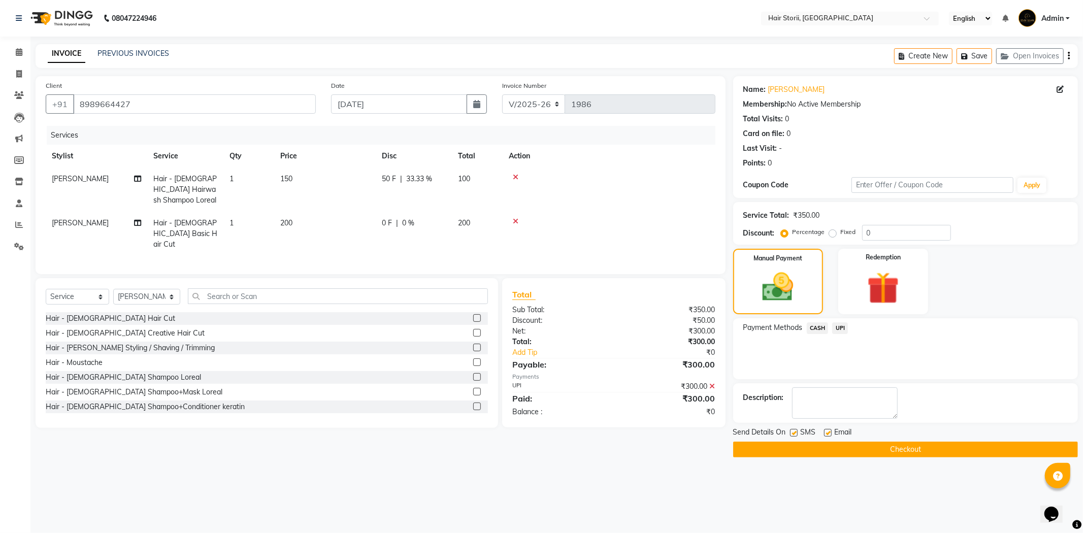
click at [828, 435] on label at bounding box center [828, 433] width 8 height 8
click at [828, 435] on input "checkbox" at bounding box center [827, 433] width 7 height 7
checkbox input "false"
drag, startPoint x: 829, startPoint y: 450, endPoint x: 694, endPoint y: 371, distance: 156.4
click at [829, 450] on button "Checkout" at bounding box center [905, 450] width 345 height 16
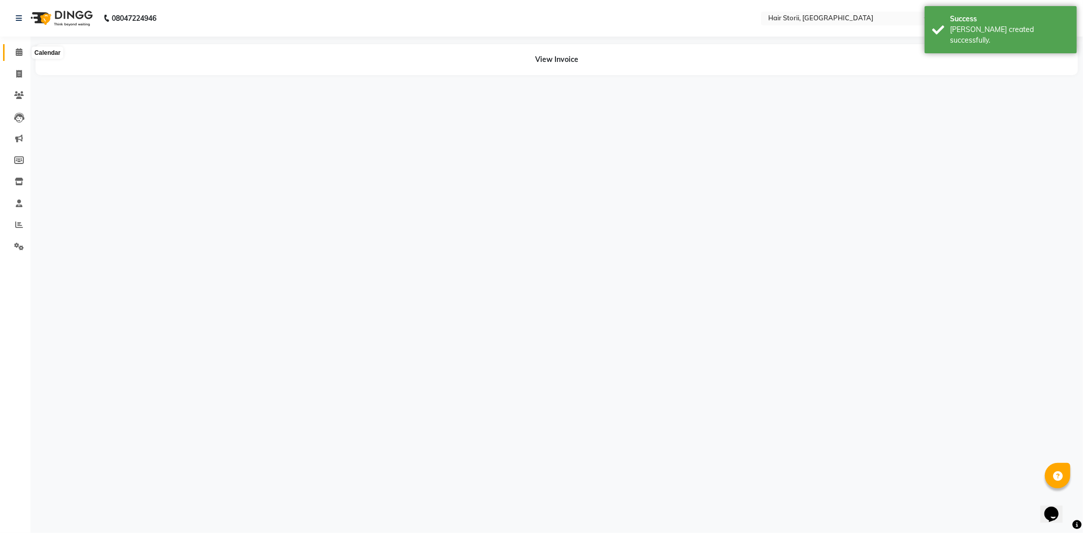
click at [11, 55] on span at bounding box center [19, 53] width 18 height 12
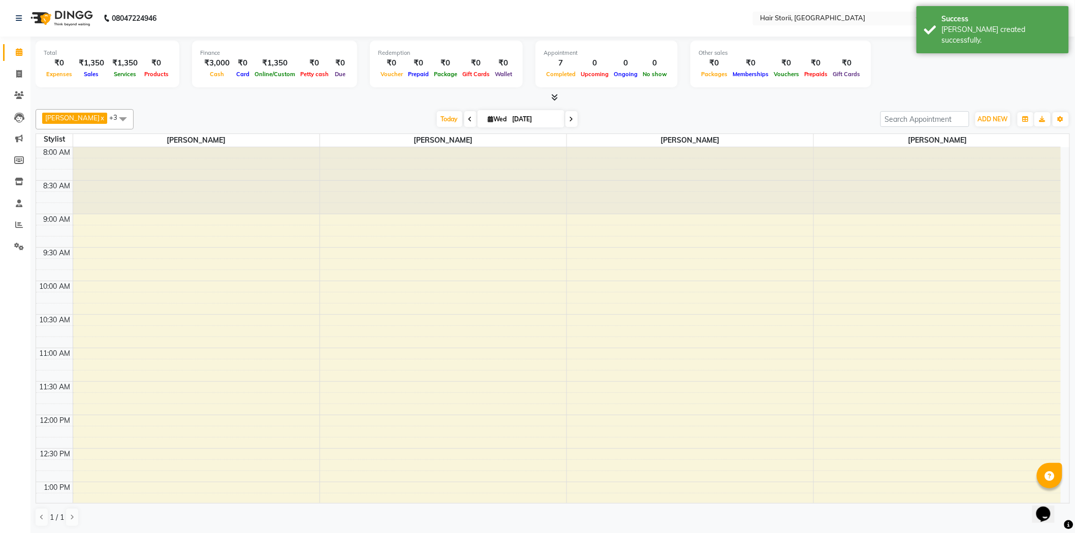
click at [550, 94] on span at bounding box center [553, 97] width 11 height 11
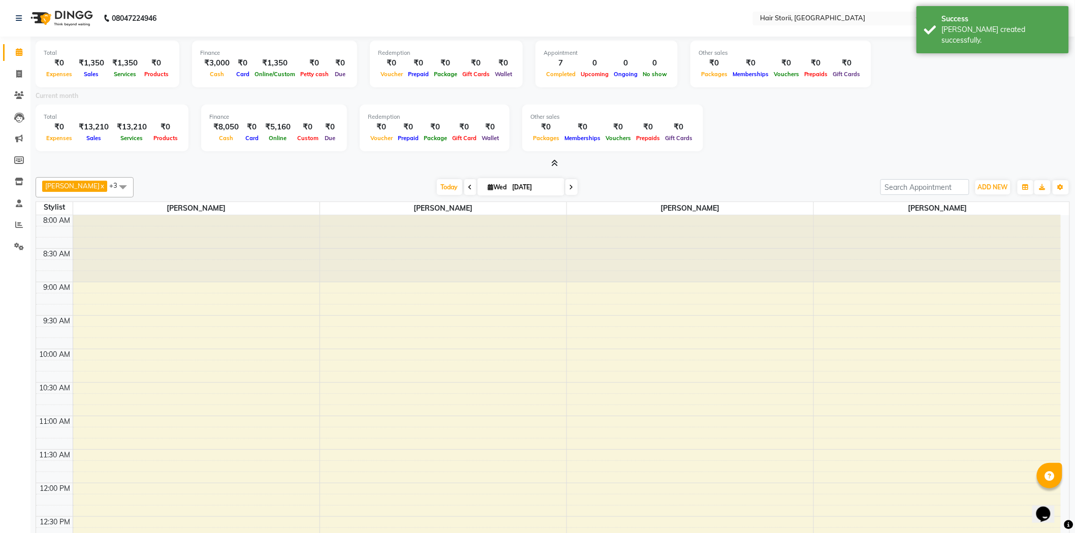
click at [553, 162] on icon at bounding box center [555, 163] width 7 height 8
